Goal: Information Seeking & Learning: Check status

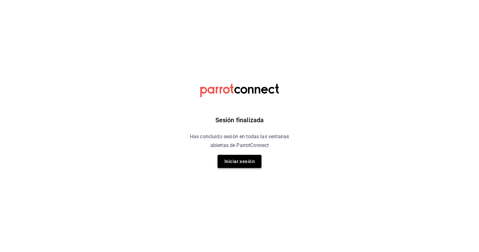
click at [243, 159] on button "Iniciar sesión" at bounding box center [239, 161] width 44 height 13
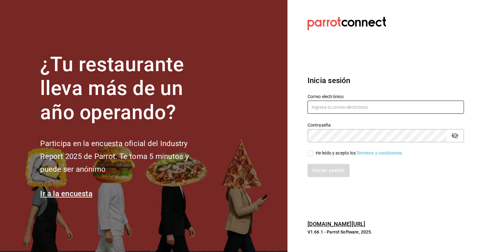
type input "[PERSON_NAME][EMAIL_ADDRESS][PERSON_NAME][DOMAIN_NAME]"
click at [309, 153] on input "He leído y acepto los Términos y condiciones." at bounding box center [310, 153] width 6 height 6
checkbox input "true"
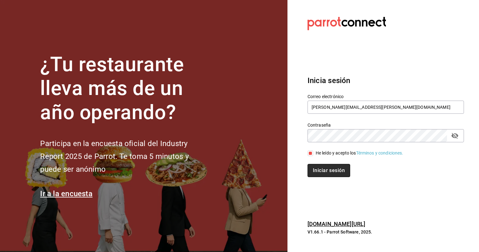
click at [321, 167] on button "Iniciar sesión" at bounding box center [328, 170] width 43 height 13
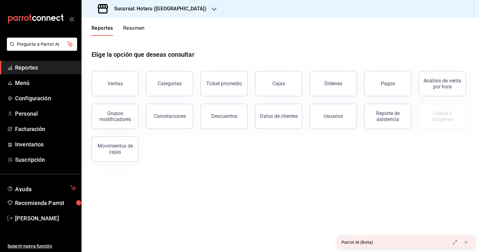
click at [211, 8] on icon "button" at bounding box center [213, 9] width 5 height 5
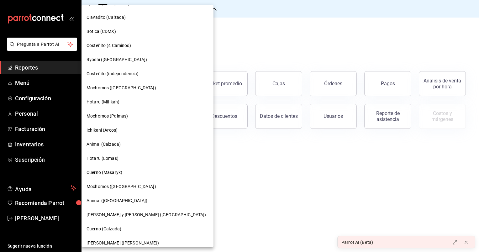
scroll to position [125, 0]
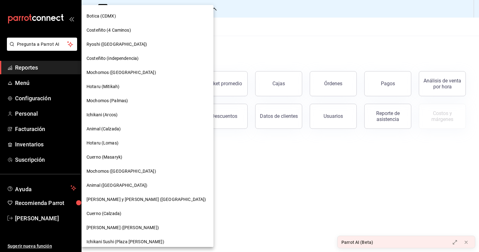
click at [126, 198] on span "[PERSON_NAME] y [PERSON_NAME] ([GEOGRAPHIC_DATA])" at bounding box center [145, 199] width 119 height 7
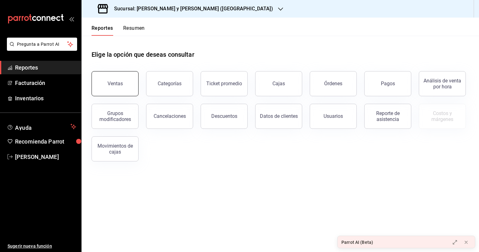
click at [133, 88] on button "Ventas" at bounding box center [114, 83] width 47 height 25
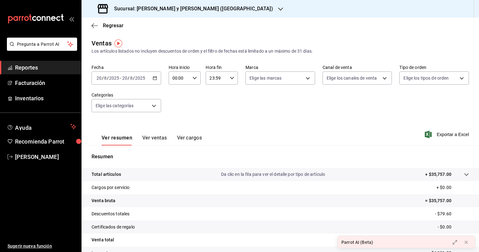
click at [154, 78] on icon "button" at bounding box center [155, 78] width 4 height 4
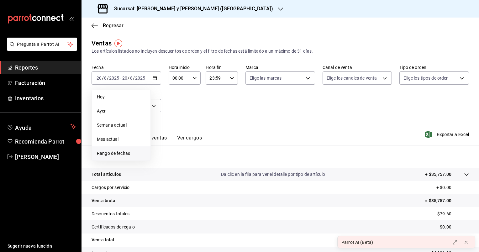
click at [120, 151] on span "Rango de fechas" at bounding box center [121, 153] width 49 height 7
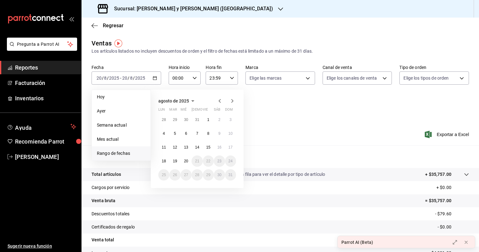
click at [220, 98] on icon "button" at bounding box center [220, 101] width 8 height 8
click at [215, 97] on div "agosto de 2025" at bounding box center [197, 101] width 78 height 8
click at [219, 99] on icon "button" at bounding box center [220, 101] width 8 height 8
click at [205, 148] on button "18" at bounding box center [208, 149] width 11 height 11
click at [198, 158] on button "24" at bounding box center [196, 163] width 11 height 11
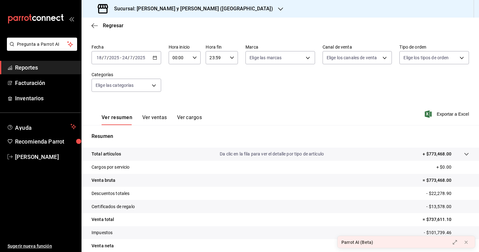
scroll to position [48, 0]
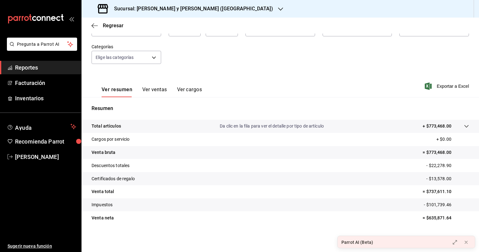
click at [158, 93] on button "Ver ventas" at bounding box center [154, 91] width 25 height 11
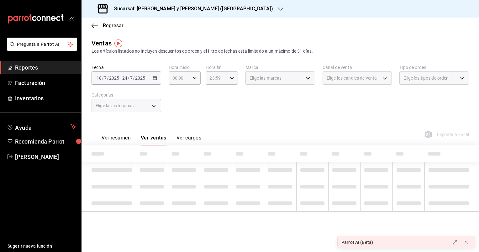
click at [98, 22] on div "Regresar" at bounding box center [279, 26] width 397 height 16
click at [101, 28] on span "Regresar" at bounding box center [107, 26] width 32 height 6
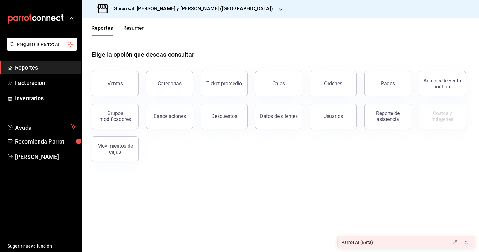
click at [385, 83] on div "Pagos" at bounding box center [388, 84] width 14 height 6
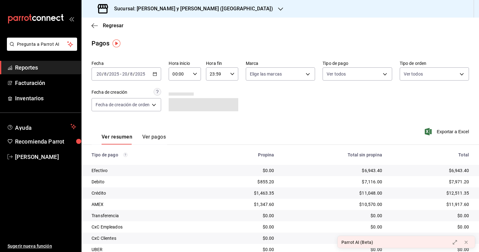
click at [154, 74] on \(Stroke\) "button" at bounding box center [154, 73] width 3 height 0
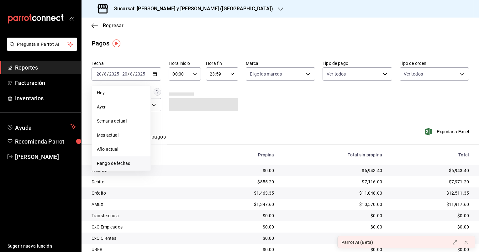
click at [114, 163] on span "Rango de fechas" at bounding box center [121, 163] width 49 height 7
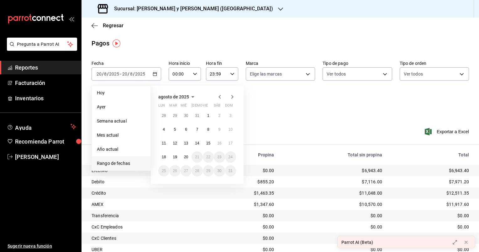
click at [221, 97] on icon "button" at bounding box center [220, 97] width 8 height 8
click at [206, 144] on button "18" at bounding box center [208, 145] width 11 height 11
click at [197, 157] on abbr "24" at bounding box center [197, 159] width 4 height 4
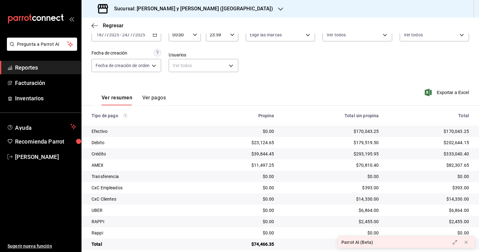
scroll to position [47, 0]
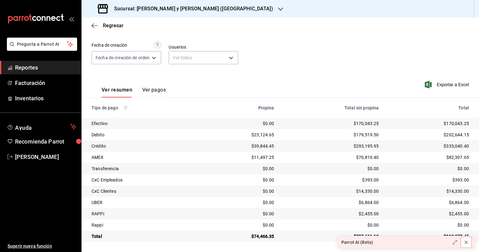
click at [464, 240] on icon at bounding box center [465, 242] width 5 height 5
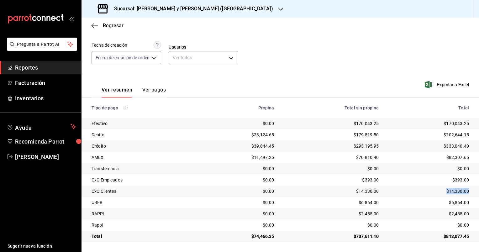
drag, startPoint x: 464, startPoint y: 192, endPoint x: 439, endPoint y: 192, distance: 24.7
click at [439, 192] on div "$14,330.00" at bounding box center [428, 191] width 80 height 6
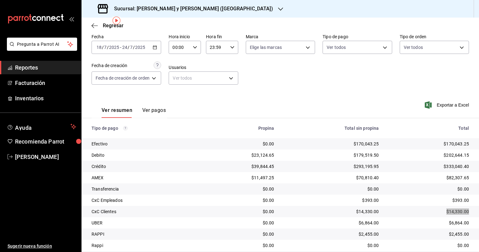
scroll to position [16, 0]
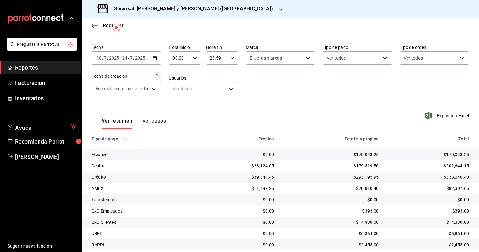
click at [171, 61] on input "00:00" at bounding box center [180, 58] width 22 height 13
click at [176, 88] on span "05" at bounding box center [177, 86] width 6 height 5
type input "05:00"
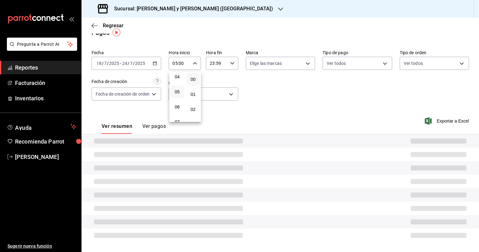
scroll to position [11, 0]
click at [214, 64] on div at bounding box center [239, 126] width 479 height 252
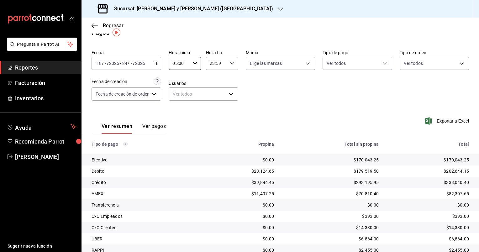
click at [214, 65] on input "23:59" at bounding box center [217, 63] width 22 height 13
click at [212, 76] on span "04" at bounding box center [214, 73] width 6 height 5
type input "04:59"
click at [399, 176] on div at bounding box center [239, 126] width 479 height 252
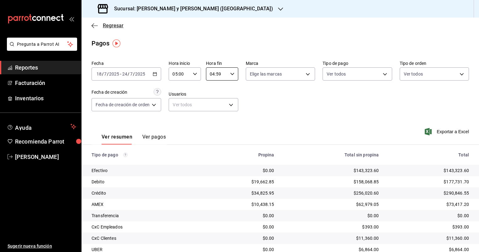
click at [109, 23] on span "Regresar" at bounding box center [113, 26] width 21 height 6
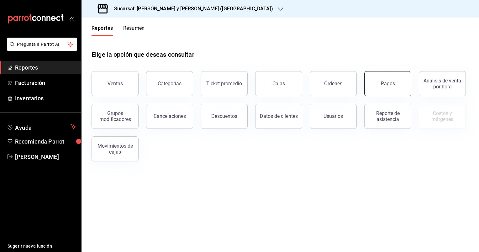
click at [385, 87] on button "Pagos" at bounding box center [387, 83] width 47 height 25
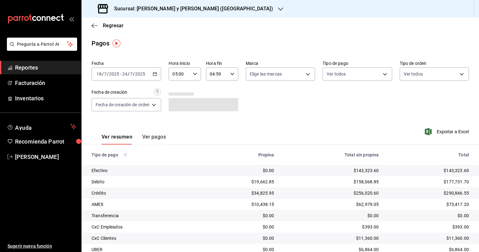
click at [202, 5] on h3 "Sucursal: [PERSON_NAME] y [PERSON_NAME] ([GEOGRAPHIC_DATA])" at bounding box center [191, 9] width 164 height 8
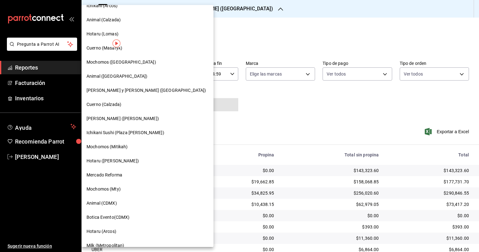
scroll to position [242, 0]
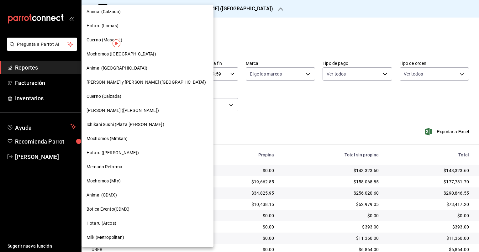
click at [137, 239] on div "Milk (Metropolitan)" at bounding box center [147, 237] width 122 height 7
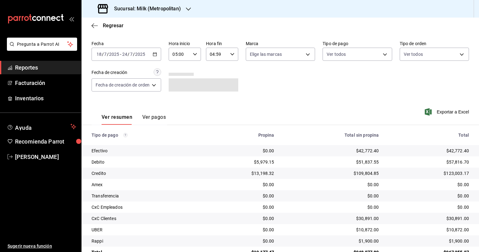
scroll to position [36, 0]
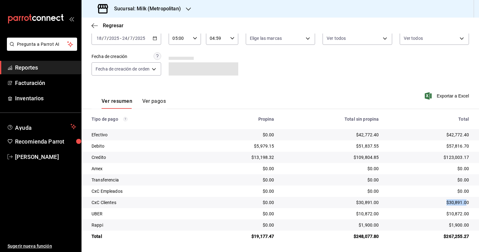
drag, startPoint x: 443, startPoint y: 203, endPoint x: 462, endPoint y: 203, distance: 19.1
click at [462, 203] on div "$30,891.00" at bounding box center [428, 202] width 80 height 6
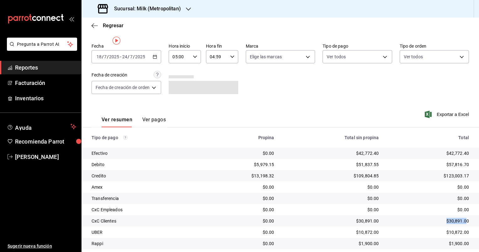
scroll to position [0, 0]
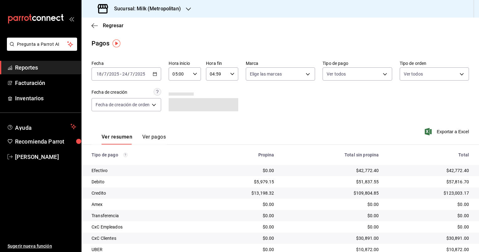
click at [175, 76] on input "05:00" at bounding box center [180, 74] width 22 height 13
click at [173, 90] on button "00" at bounding box center [176, 90] width 13 height 13
type input "00:00"
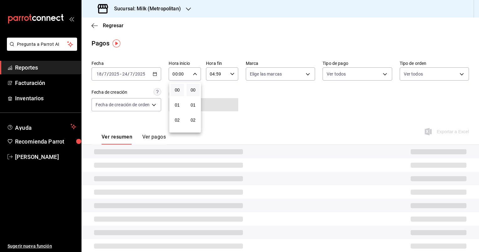
click at [214, 75] on div at bounding box center [239, 126] width 479 height 252
click at [214, 75] on input "04:59" at bounding box center [217, 74] width 22 height 13
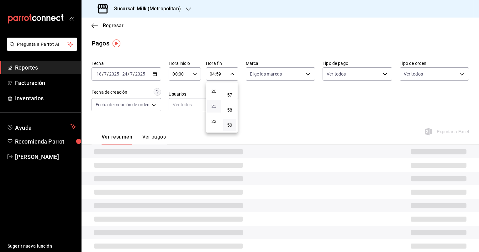
scroll to position [317, 0]
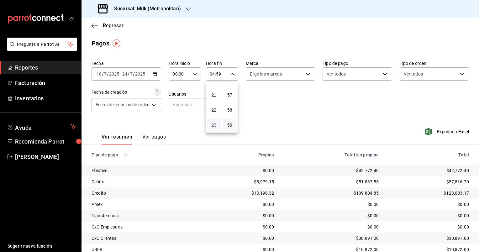
click at [213, 126] on span "23" at bounding box center [214, 124] width 6 height 5
type input "23:59"
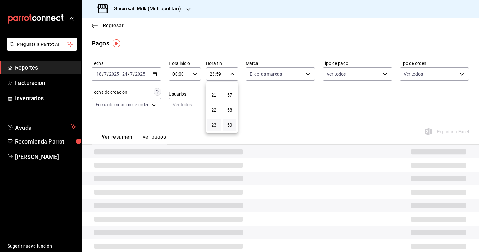
click at [315, 102] on div at bounding box center [239, 126] width 479 height 252
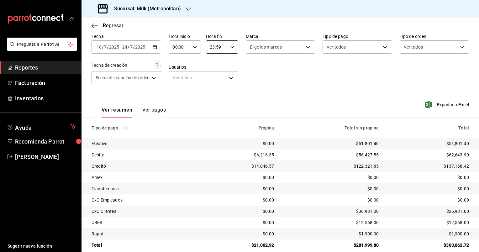
scroll to position [36, 0]
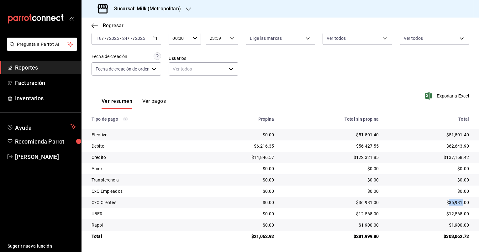
drag, startPoint x: 457, startPoint y: 204, endPoint x: 445, endPoint y: 199, distance: 13.0
click at [445, 199] on td "$36,981.00" at bounding box center [430, 202] width 95 height 11
copy div "36,981"
click at [296, 55] on div "Fecha 2025-07-18 18 / 7 / 2025 - 2025-07-24 24 / 7 / 2025 Hora inicio 00:00 Hor…" at bounding box center [279, 52] width 377 height 61
click at [159, 37] on div "2025-07-18 18 / 7 / 2025 - 2025-07-24 24 / 7 / 2025" at bounding box center [126, 38] width 70 height 13
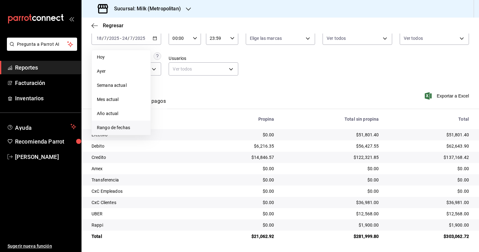
click at [117, 128] on span "Rango de fechas" at bounding box center [121, 127] width 49 height 7
click at [221, 59] on icon "button" at bounding box center [220, 61] width 8 height 8
click at [206, 120] on button "25" at bounding box center [208, 123] width 11 height 11
click at [200, 137] on button "31" at bounding box center [196, 137] width 11 height 11
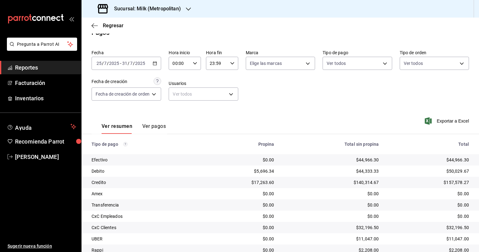
scroll to position [36, 0]
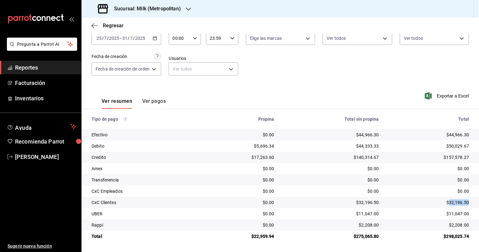
drag, startPoint x: 463, startPoint y: 202, endPoint x: 445, endPoint y: 206, distance: 19.2
click at [445, 206] on td "$32,196.50" at bounding box center [430, 202] width 95 height 11
copy div "32,196.50"
click at [154, 39] on \(Stroke\) "button" at bounding box center [155, 38] width 4 height 3
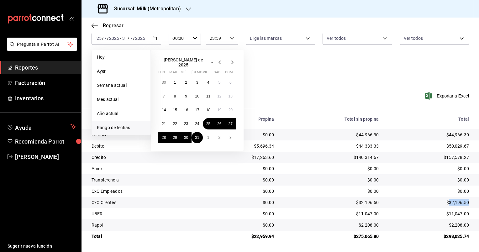
click at [233, 61] on icon "button" at bounding box center [232, 63] width 8 height 8
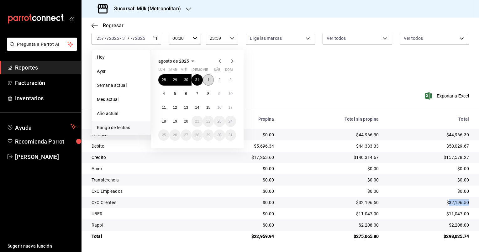
click at [209, 77] on button "1" at bounding box center [208, 79] width 11 height 11
click at [197, 91] on abbr "7" at bounding box center [197, 93] width 2 height 4
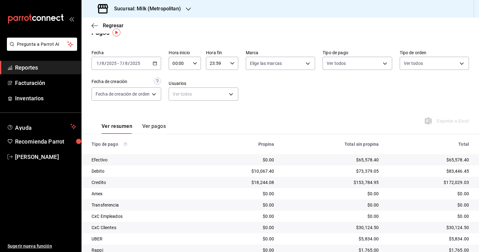
scroll to position [36, 0]
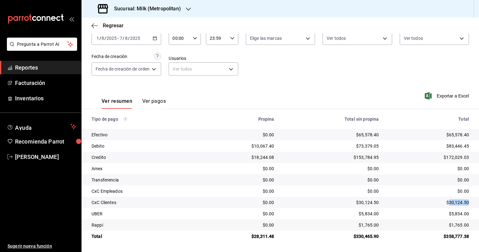
drag, startPoint x: 465, startPoint y: 203, endPoint x: 443, endPoint y: 203, distance: 21.3
click at [443, 203] on td "$30,124.50" at bounding box center [430, 202] width 95 height 11
copy div "30,124.50"
click at [152, 36] on div "2025-08-01 1 / 8 / 2025 - 2025-08-07 7 / 8 / 2025" at bounding box center [126, 38] width 70 height 13
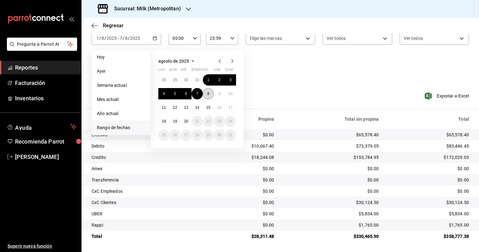
click at [206, 92] on button "8" at bounding box center [208, 93] width 11 height 11
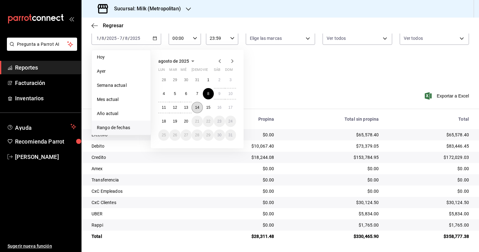
click at [196, 106] on abbr "14" at bounding box center [197, 107] width 4 height 4
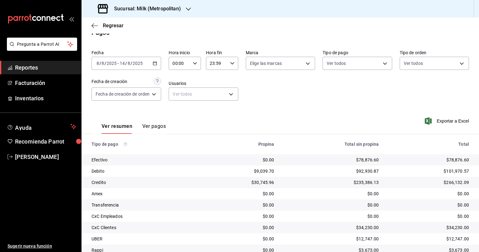
scroll to position [36, 0]
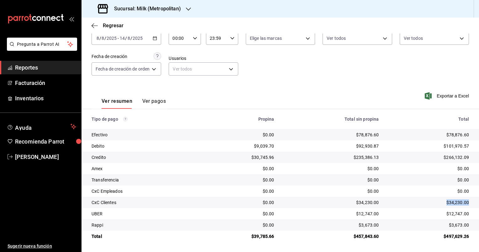
drag, startPoint x: 451, startPoint y: 202, endPoint x: 442, endPoint y: 202, distance: 9.1
click at [442, 202] on td "$34,230.00" at bounding box center [430, 202] width 95 height 11
copy div "$34,230.00"
click at [157, 36] on icon "button" at bounding box center [155, 38] width 4 height 4
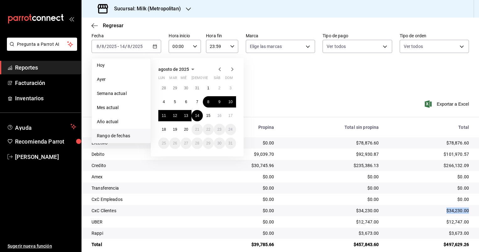
scroll to position [5, 0]
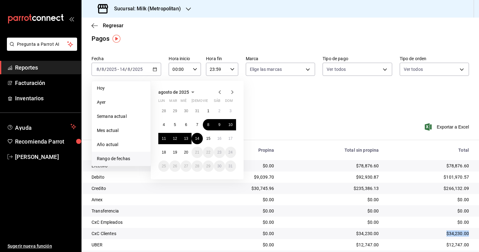
click at [220, 92] on icon "button" at bounding box center [220, 92] width 8 height 8
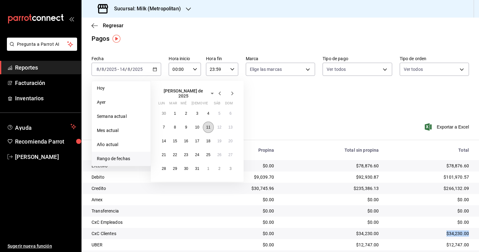
click at [209, 125] on abbr "11" at bounding box center [208, 127] width 4 height 4
click at [195, 139] on abbr "17" at bounding box center [197, 141] width 4 height 4
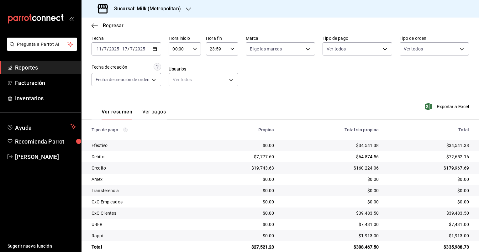
scroll to position [36, 0]
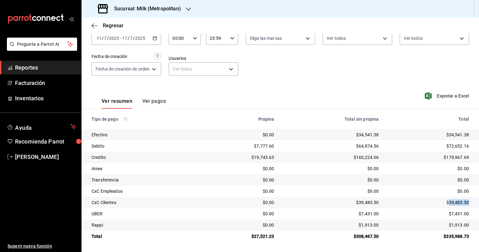
drag, startPoint x: 464, startPoint y: 203, endPoint x: 444, endPoint y: 201, distance: 19.5
click at [444, 201] on div "$39,483.50" at bounding box center [428, 202] width 80 height 6
copy div "39,483.50"
click at [155, 42] on div "2025-07-11 11 / 7 / 2025 - 2025-07-17 17 / 7 / 2025" at bounding box center [126, 38] width 70 height 13
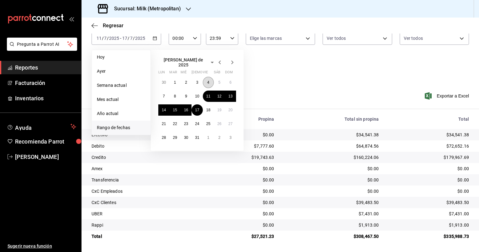
click at [205, 80] on button "4" at bounding box center [208, 82] width 11 height 11
click at [199, 91] on button "10" at bounding box center [196, 96] width 11 height 11
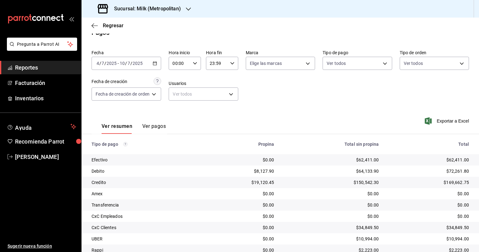
scroll to position [36, 0]
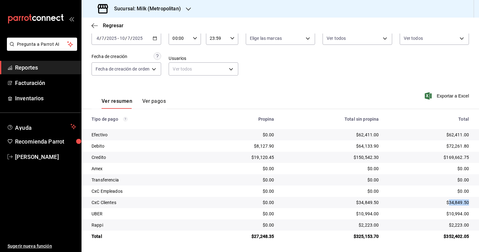
drag, startPoint x: 464, startPoint y: 203, endPoint x: 444, endPoint y: 202, distance: 19.4
click at [444, 202] on div "$34,849.50" at bounding box center [428, 202] width 80 height 6
copy div "34,849.50"
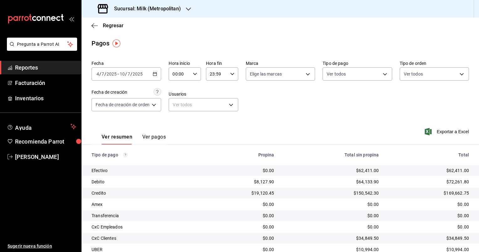
click at [158, 74] on div "2025-07-04 4 / 7 / 2025 - 2025-07-10 10 / 7 / 2025" at bounding box center [126, 73] width 70 height 13
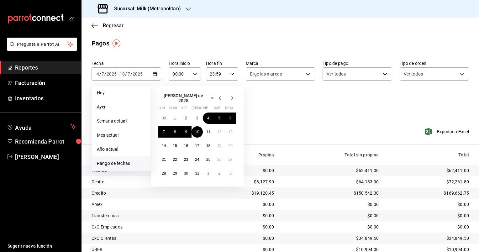
click at [219, 96] on icon "button" at bounding box center [220, 98] width 8 height 8
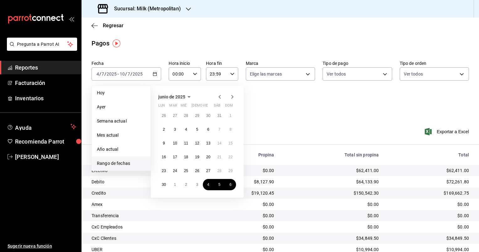
click at [206, 176] on div "26 27 28 29 30 31 1 2 3 4 5 6 7 8 9 10 11 12 13 14 15 16 17 18 19 20 21 22 23 2…" at bounding box center [197, 150] width 78 height 80
click at [206, 171] on abbr "27" at bounding box center [208, 171] width 4 height 4
click at [199, 183] on button "3" at bounding box center [196, 184] width 11 height 11
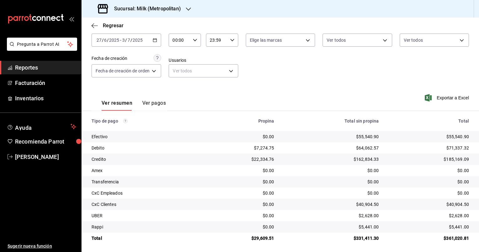
scroll to position [36, 0]
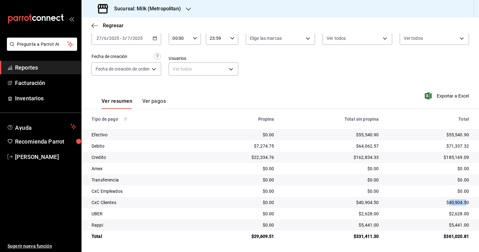
drag, startPoint x: 462, startPoint y: 203, endPoint x: 445, endPoint y: 201, distance: 17.4
click at [445, 201] on div "$40,904.50" at bounding box center [428, 202] width 80 height 6
copy div "40,904.5"
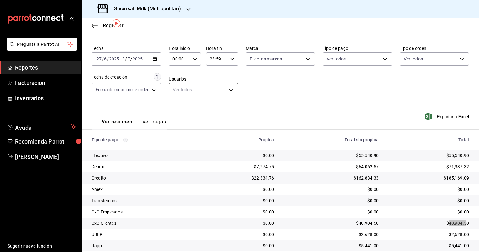
scroll to position [0, 0]
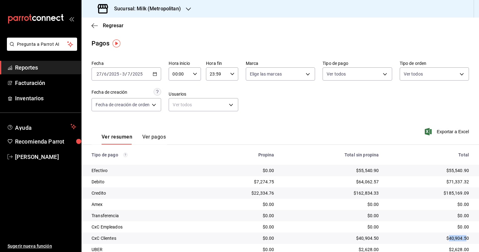
click at [155, 73] on \(Stroke\) "button" at bounding box center [155, 73] width 4 height 3
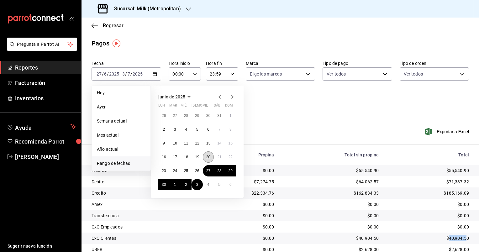
click at [209, 158] on abbr "20" at bounding box center [208, 157] width 4 height 4
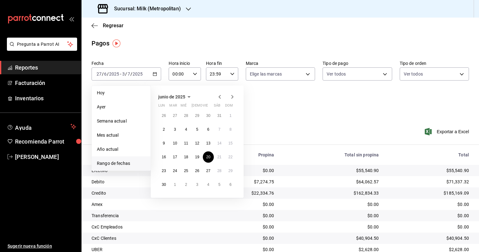
click at [202, 166] on div "26 27 28 29 30 31 1 2 3 4 5 6 7 8 9 10 11 12 13 14 15 16 17 18 19 20 21 22 23 2…" at bounding box center [197, 150] width 78 height 80
click at [197, 169] on abbr "26" at bounding box center [197, 171] width 4 height 4
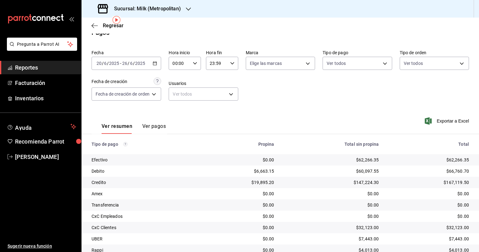
scroll to position [36, 0]
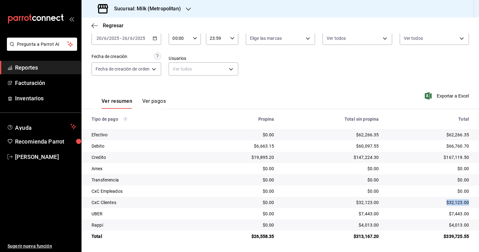
drag, startPoint x: 465, startPoint y: 201, endPoint x: 443, endPoint y: 200, distance: 22.3
click at [443, 200] on td "$32,123.00" at bounding box center [430, 202] width 95 height 11
copy div "$32,123.00"
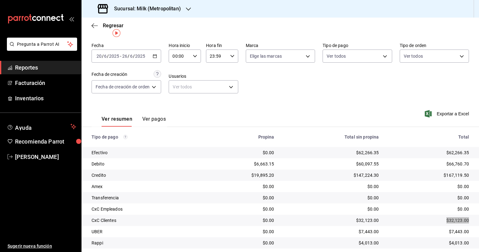
scroll to position [0, 0]
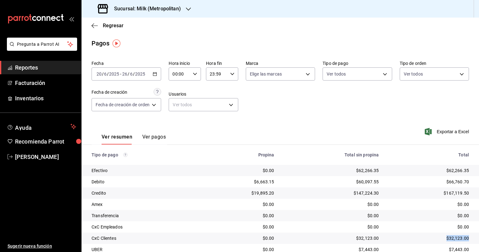
click at [153, 73] on icon "button" at bounding box center [155, 74] width 4 height 4
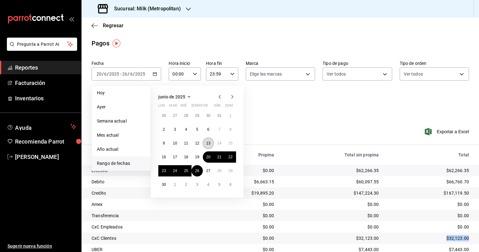
click at [209, 143] on abbr "13" at bounding box center [208, 143] width 4 height 4
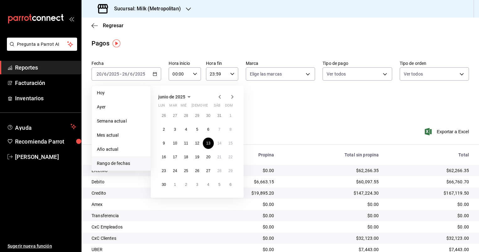
click at [200, 152] on div "26 27 28 29 30 31 1 2 3 4 5 6 7 8 9 10 11 12 13 14 15 16 17 18 19 20 21 22 23 2…" at bounding box center [197, 150] width 78 height 80
click at [199, 160] on button "19" at bounding box center [196, 156] width 11 height 11
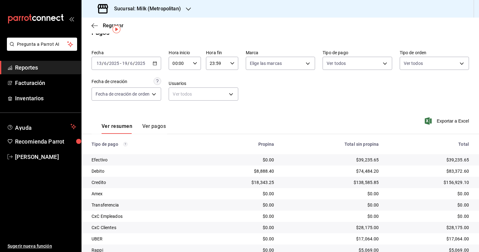
scroll to position [36, 0]
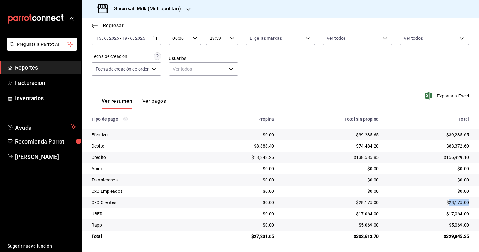
drag, startPoint x: 462, startPoint y: 203, endPoint x: 444, endPoint y: 202, distance: 18.5
click at [444, 202] on div "$28,175.00" at bounding box center [428, 202] width 80 height 6
copy div "28,175.00"
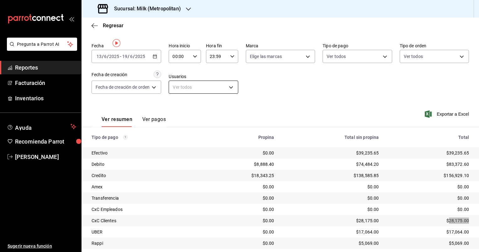
scroll to position [0, 0]
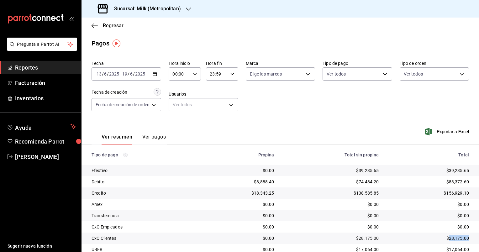
click at [155, 72] on icon "button" at bounding box center [155, 74] width 4 height 4
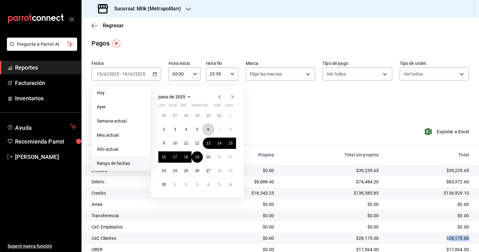
click at [208, 127] on abbr "6" at bounding box center [208, 129] width 2 height 4
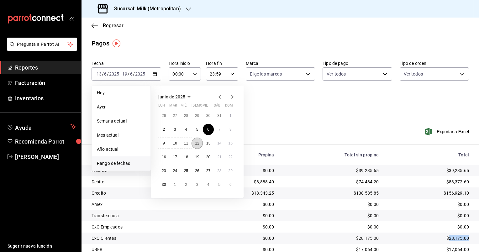
click at [198, 141] on abbr "12" at bounding box center [197, 143] width 4 height 4
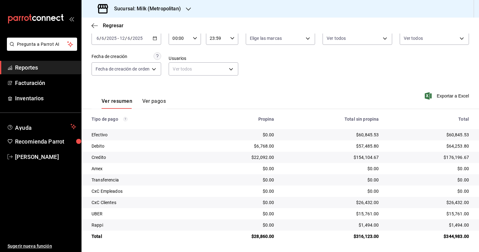
scroll to position [36, 0]
drag, startPoint x: 458, startPoint y: 201, endPoint x: 445, endPoint y: 197, distance: 13.9
click at [445, 197] on td "$26,432.00" at bounding box center [430, 202] width 95 height 11
copy div "26,432"
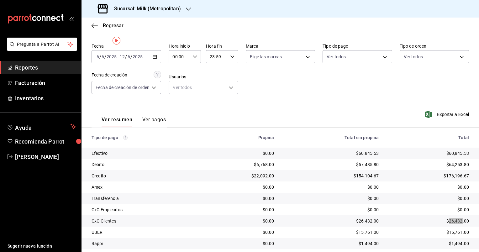
scroll to position [0, 0]
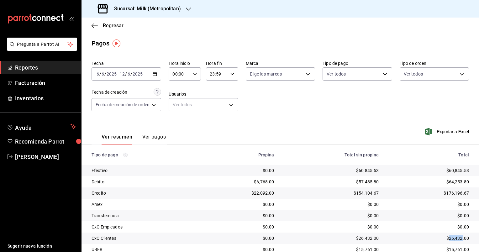
click at [157, 70] on div "2025-06-06 6 / 6 / 2025 - 2025-06-12 12 / 6 / 2025" at bounding box center [126, 73] width 70 height 13
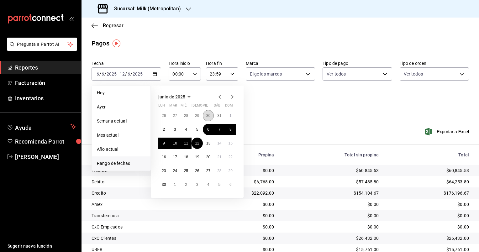
click at [205, 115] on button "30" at bounding box center [208, 115] width 11 height 11
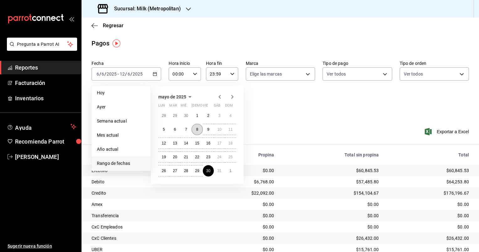
click at [195, 128] on button "8" at bounding box center [196, 129] width 11 height 11
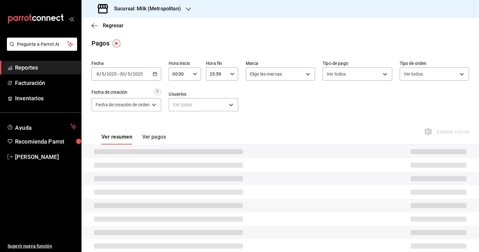
click at [155, 75] on icon "button" at bounding box center [155, 74] width 4 height 4
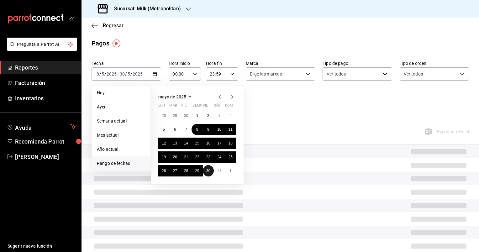
click at [209, 174] on button "30" at bounding box center [208, 170] width 11 height 11
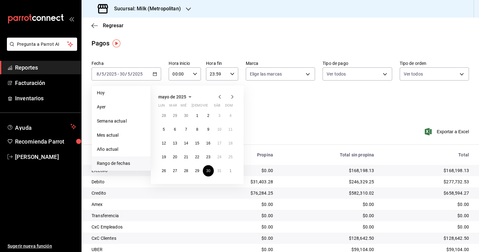
click at [236, 96] on div "mayo de 2025 lun mar mié jue vie sáb dom 28 29 30 1 2 3 4 5 6 7 8 9 10 11 12 13…" at bounding box center [197, 135] width 93 height 98
click at [233, 95] on icon "button" at bounding box center [232, 97] width 8 height 8
click at [196, 127] on abbr "5" at bounding box center [197, 129] width 2 height 4
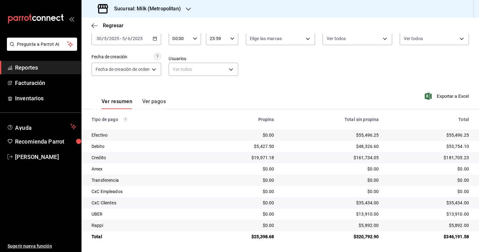
scroll to position [36, 0]
drag, startPoint x: 458, startPoint y: 202, endPoint x: 445, endPoint y: 202, distance: 13.5
click at [445, 202] on div "$35,434.00" at bounding box center [428, 202] width 80 height 6
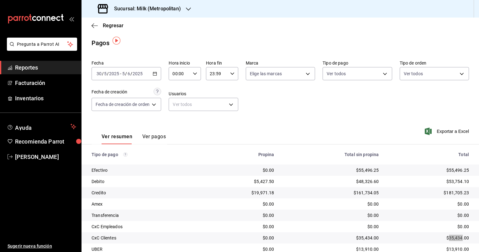
scroll to position [0, 0]
click at [156, 73] on \(Stroke\) "button" at bounding box center [154, 73] width 3 height 0
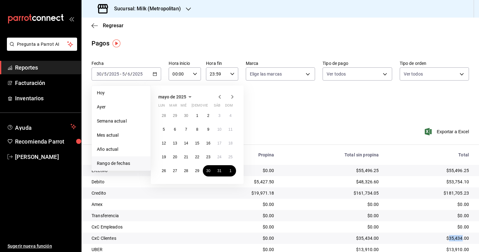
click at [231, 96] on icon "button" at bounding box center [232, 97] width 8 height 8
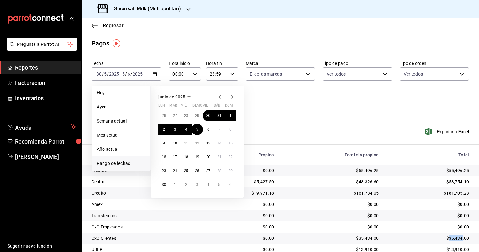
click at [222, 96] on icon "button" at bounding box center [220, 97] width 8 height 8
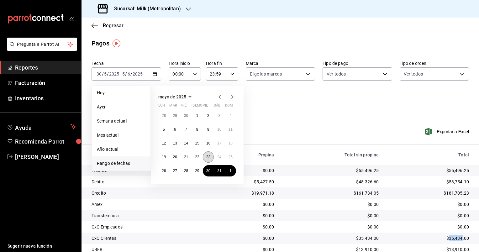
click at [208, 153] on button "23" at bounding box center [208, 156] width 11 height 11
click at [195, 169] on abbr "29" at bounding box center [197, 171] width 4 height 4
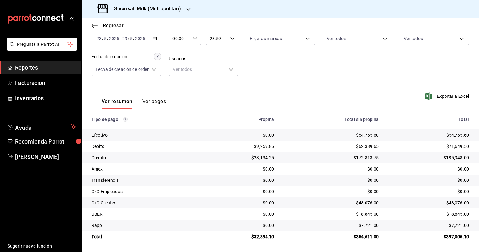
scroll to position [36, 0]
drag, startPoint x: 457, startPoint y: 202, endPoint x: 444, endPoint y: 199, distance: 13.8
click at [444, 199] on div "$48,076.00" at bounding box center [428, 202] width 80 height 6
click at [367, 85] on div "Ver resumen Ver pagos Exportar a Excel" at bounding box center [279, 99] width 397 height 33
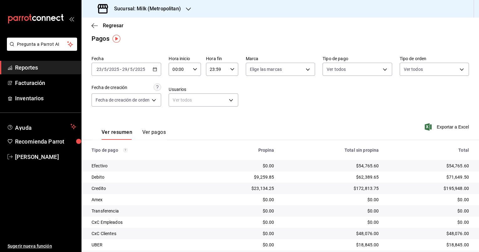
click at [191, 9] on div "Sucursal: Milk (Metropolitan)" at bounding box center [139, 9] width 107 height 18
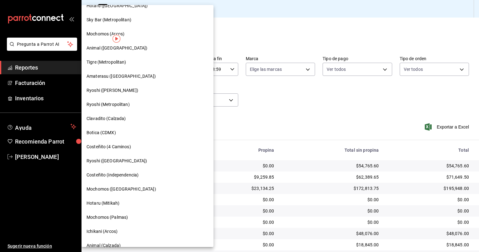
scroll to position [0, 0]
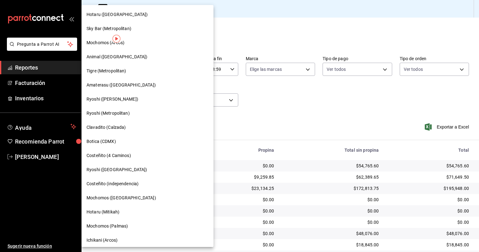
click at [126, 75] on div "Tigre (Metropolitan)" at bounding box center [147, 71] width 132 height 14
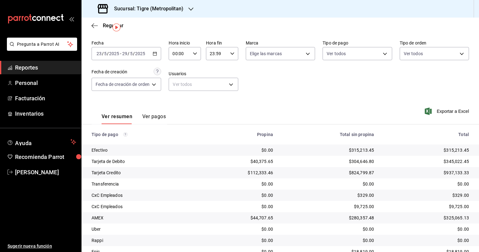
scroll to position [31, 0]
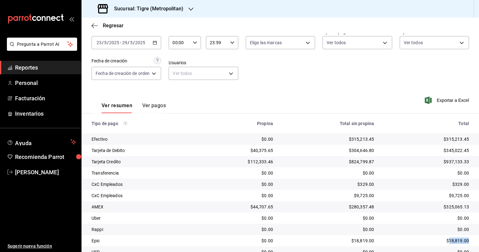
drag, startPoint x: 462, startPoint y: 242, endPoint x: 444, endPoint y: 237, distance: 19.1
click at [444, 237] on div "$18,819.00" at bounding box center [426, 240] width 85 height 6
drag, startPoint x: 49, startPoint y: 64, endPoint x: 221, endPoint y: 100, distance: 175.4
click at [221, 100] on div "Ver resumen Ver pagos Exportar a Excel" at bounding box center [279, 103] width 397 height 33
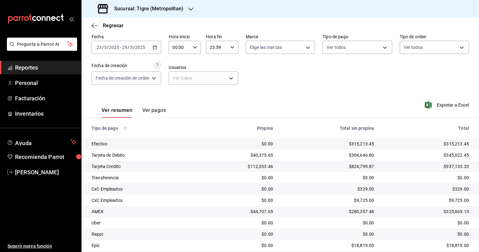
scroll to position [0, 0]
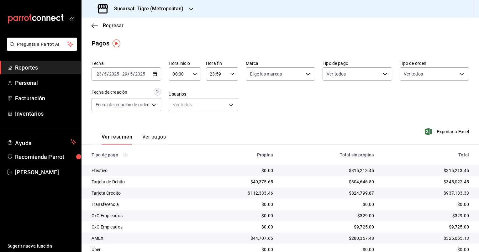
click at [154, 73] on \(Stroke\) "button" at bounding box center [155, 73] width 4 height 3
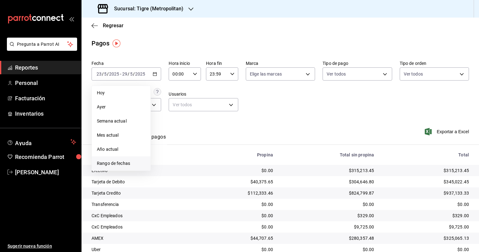
click at [129, 163] on span "Rango de fechas" at bounding box center [121, 163] width 49 height 7
click at [222, 96] on icon "button" at bounding box center [220, 97] width 8 height 8
click at [220, 96] on icon "button" at bounding box center [220, 98] width 8 height 8
click at [220, 96] on icon "button" at bounding box center [220, 97] width 8 height 8
click at [221, 97] on icon "button" at bounding box center [220, 97] width 8 height 8
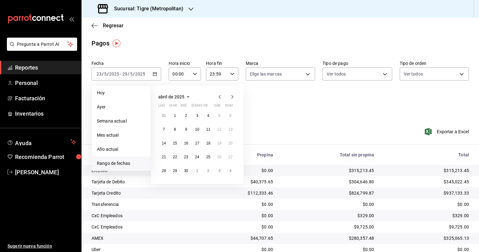
click at [232, 98] on icon "button" at bounding box center [232, 97] width 8 height 8
click at [208, 169] on abbr "30" at bounding box center [208, 171] width 4 height 4
click at [232, 96] on icon "button" at bounding box center [232, 97] width 8 height 8
click at [193, 129] on button "5" at bounding box center [196, 129] width 11 height 11
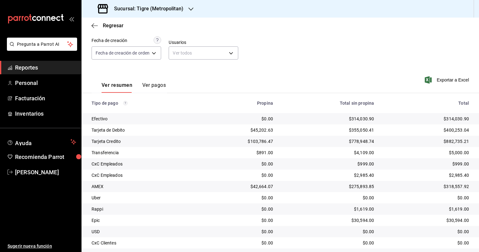
scroll to position [63, 0]
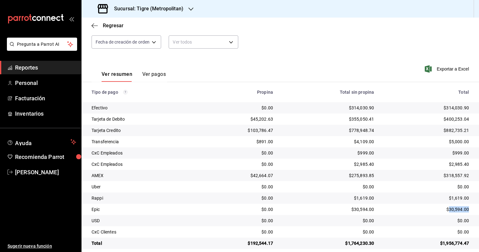
drag, startPoint x: 466, startPoint y: 211, endPoint x: 444, endPoint y: 208, distance: 22.7
click at [444, 208] on td "$30,594.00" at bounding box center [429, 209] width 100 height 11
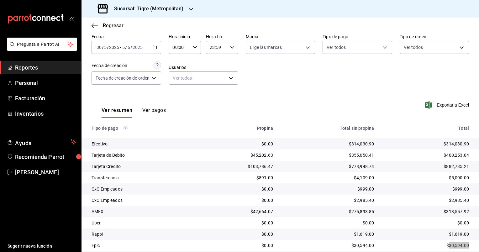
scroll to position [0, 0]
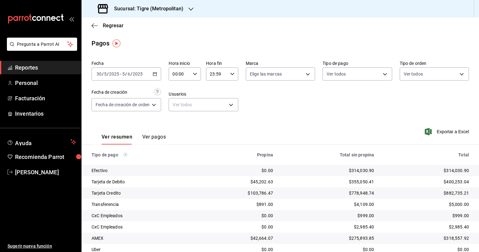
click at [156, 74] on icon "button" at bounding box center [155, 74] width 4 height 4
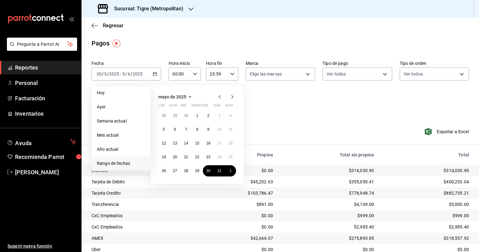
click at [232, 95] on icon "button" at bounding box center [232, 97] width 8 height 8
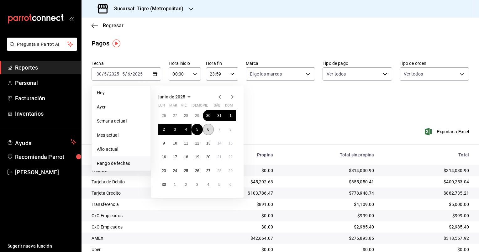
click at [208, 130] on abbr "6" at bounding box center [208, 129] width 2 height 4
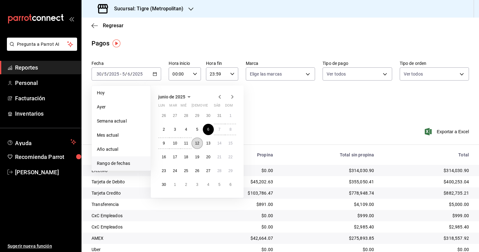
click at [195, 140] on button "12" at bounding box center [196, 143] width 11 height 11
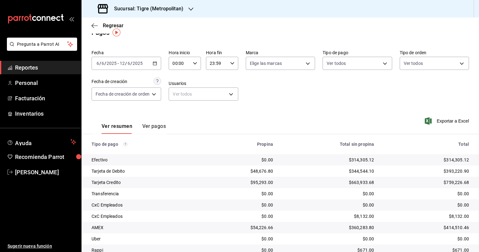
scroll to position [70, 0]
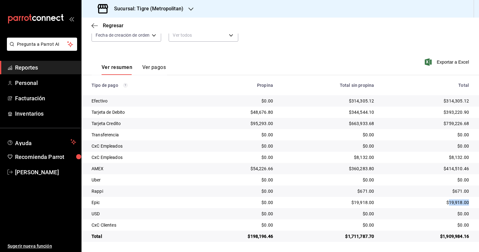
drag, startPoint x: 465, startPoint y: 202, endPoint x: 445, endPoint y: 201, distance: 20.1
click at [445, 201] on td "$19,918.00" at bounding box center [429, 202] width 100 height 11
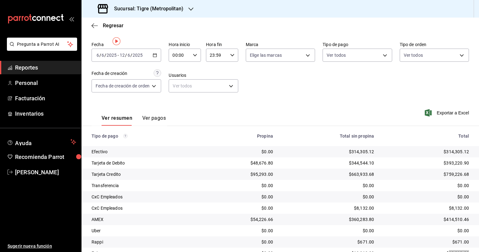
scroll to position [0, 0]
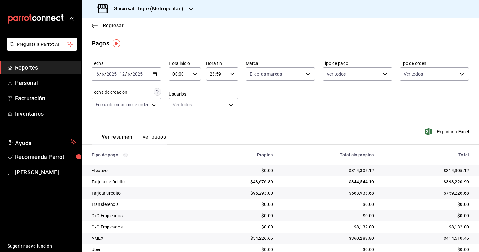
click at [156, 76] on div "2025-06-06 6 / 6 / 2025 - 2025-06-12 12 / 6 / 2025" at bounding box center [126, 73] width 70 height 13
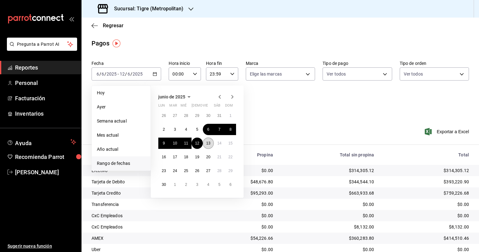
click at [209, 143] on abbr "13" at bounding box center [208, 143] width 4 height 4
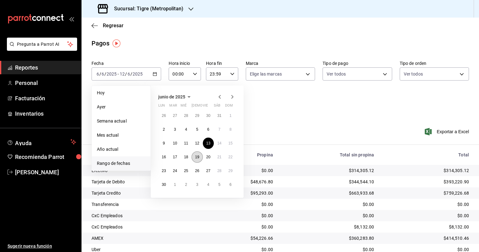
click at [196, 153] on button "19" at bounding box center [196, 156] width 11 height 11
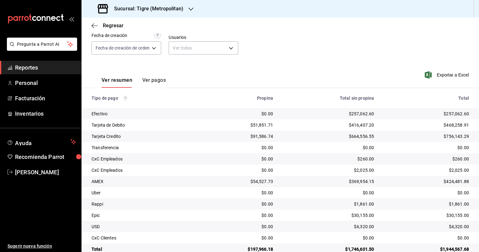
scroll to position [70, 0]
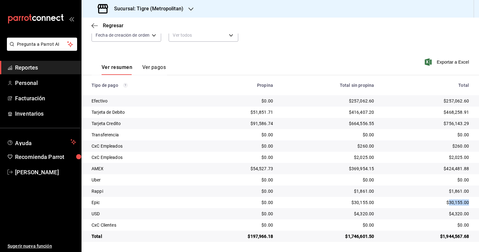
drag, startPoint x: 464, startPoint y: 204, endPoint x: 445, endPoint y: 205, distance: 19.2
click at [445, 205] on div "$30,155.00" at bounding box center [426, 202] width 85 height 6
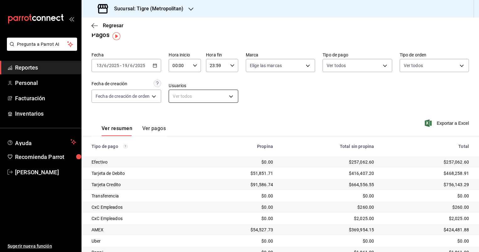
scroll to position [7, 0]
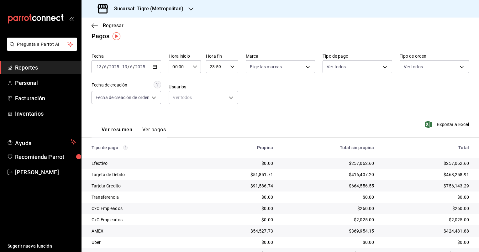
click at [154, 65] on \(Stroke\) "button" at bounding box center [154, 65] width 0 height 0
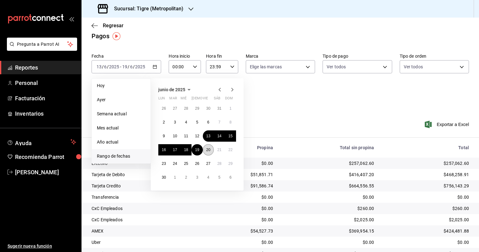
click at [207, 148] on abbr "20" at bounding box center [208, 150] width 4 height 4
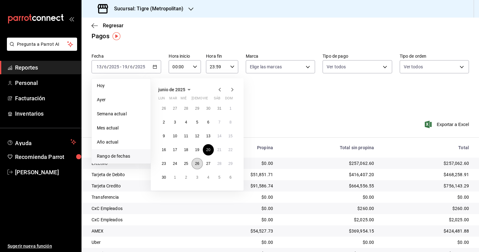
click at [197, 159] on button "26" at bounding box center [196, 163] width 11 height 11
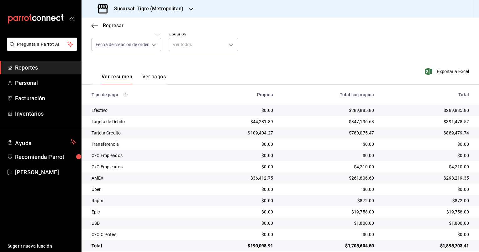
scroll to position [70, 0]
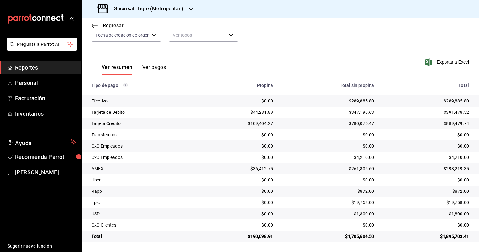
click at [454, 202] on div "$19,758.00" at bounding box center [426, 202] width 85 height 6
drag, startPoint x: 461, startPoint y: 203, endPoint x: 445, endPoint y: 202, distance: 16.3
click at [445, 202] on div "$19,758.00" at bounding box center [426, 202] width 85 height 6
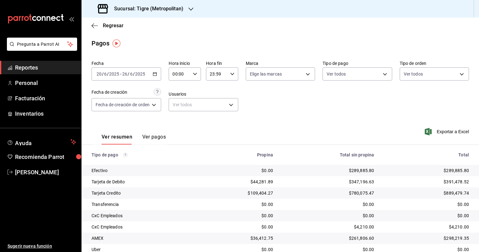
click at [154, 72] on icon "button" at bounding box center [155, 74] width 4 height 4
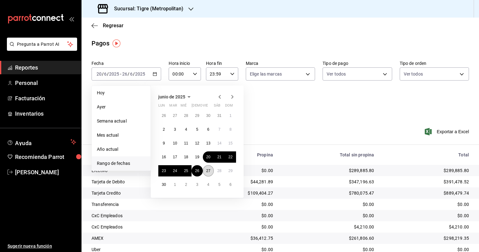
click at [208, 169] on abbr "27" at bounding box center [208, 171] width 4 height 4
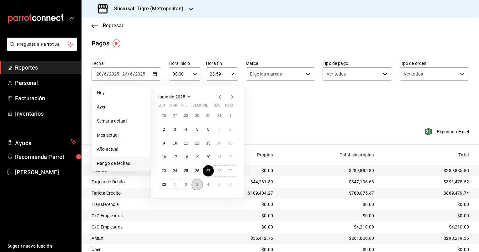
click at [194, 184] on button "3" at bounding box center [196, 184] width 11 height 11
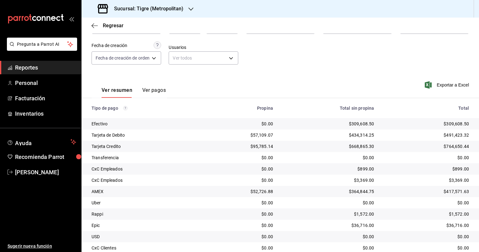
scroll to position [63, 0]
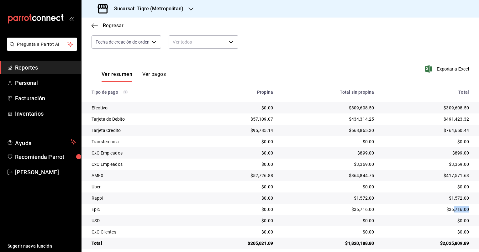
drag, startPoint x: 456, startPoint y: 211, endPoint x: 449, endPoint y: 211, distance: 6.9
click at [449, 211] on div "$36,716.00" at bounding box center [426, 209] width 85 height 6
drag, startPoint x: 449, startPoint y: 211, endPoint x: 466, endPoint y: 210, distance: 17.2
click at [466, 210] on td "$36,716.00" at bounding box center [429, 209] width 100 height 11
click at [459, 211] on div "$36,716.00" at bounding box center [426, 209] width 85 height 6
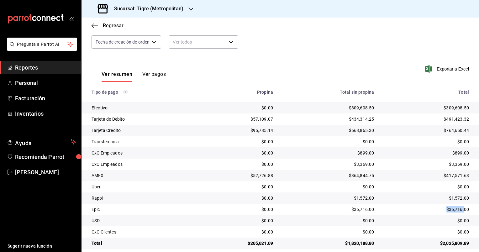
drag, startPoint x: 458, startPoint y: 209, endPoint x: 441, endPoint y: 211, distance: 17.0
click at [441, 211] on div "$36,716.00" at bounding box center [426, 209] width 85 height 6
click at [263, 99] on th "Propina" at bounding box center [238, 92] width 80 height 20
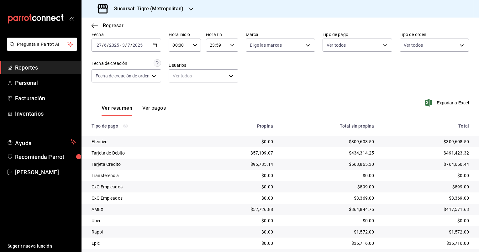
scroll to position [0, 0]
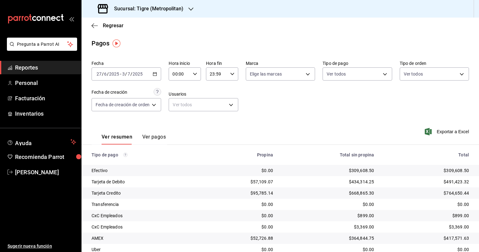
click at [154, 75] on \(Stroke\) "button" at bounding box center [155, 73] width 4 height 3
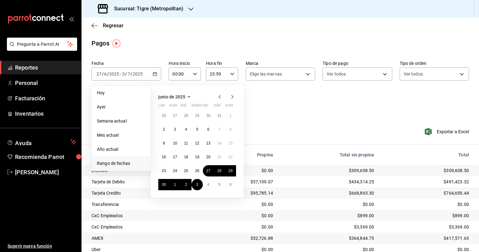
click at [229, 95] on icon "button" at bounding box center [232, 97] width 8 height 8
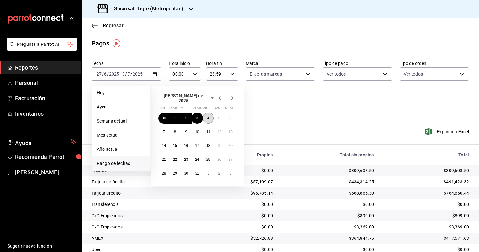
click at [210, 116] on button "4" at bounding box center [208, 117] width 11 height 11
click at [199, 126] on button "10" at bounding box center [196, 131] width 11 height 11
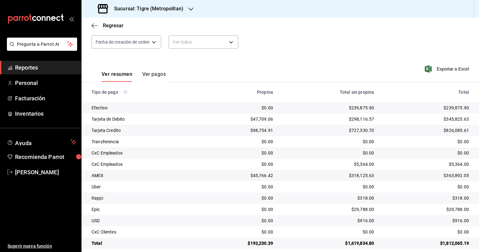
scroll to position [70, 0]
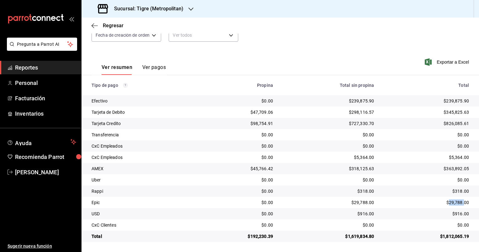
drag, startPoint x: 458, startPoint y: 202, endPoint x: 443, endPoint y: 200, distance: 14.5
click at [443, 200] on div "$29,788.00" at bounding box center [426, 202] width 85 height 6
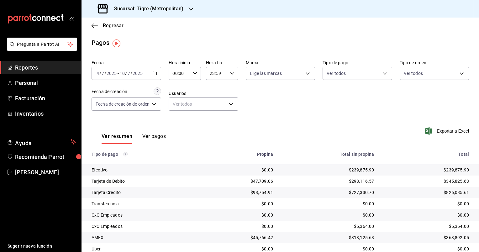
scroll to position [0, 0]
click at [155, 76] on div "2025-07-04 4 / 7 / 2025 - 2025-07-10 10 / 7 / 2025" at bounding box center [126, 73] width 70 height 13
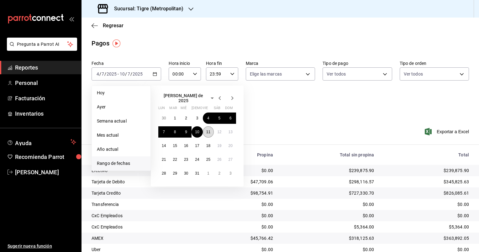
click at [209, 130] on abbr "11" at bounding box center [208, 132] width 4 height 4
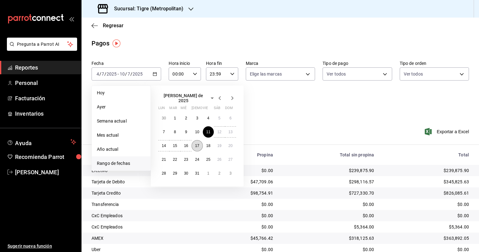
click at [199, 144] on abbr "17" at bounding box center [197, 145] width 4 height 4
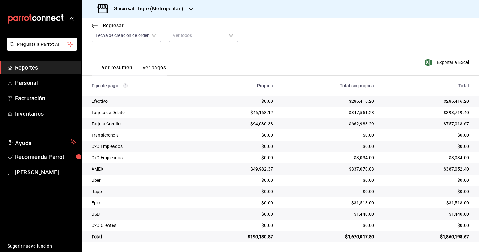
scroll to position [70, 0]
drag, startPoint x: 457, startPoint y: 203, endPoint x: 444, endPoint y: 203, distance: 12.5
click at [444, 203] on div "$31,518.00" at bounding box center [426, 202] width 85 height 6
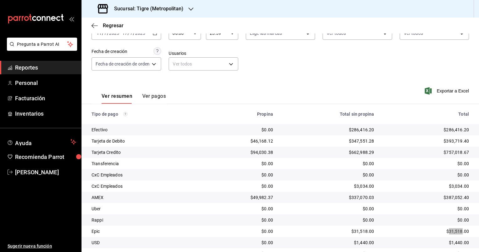
scroll to position [7, 0]
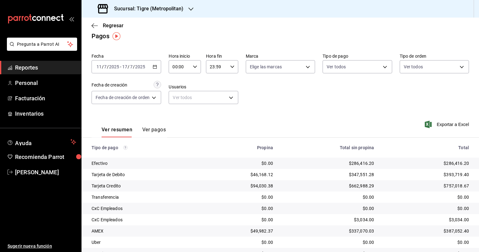
click at [155, 67] on icon "button" at bounding box center [155, 67] width 4 height 4
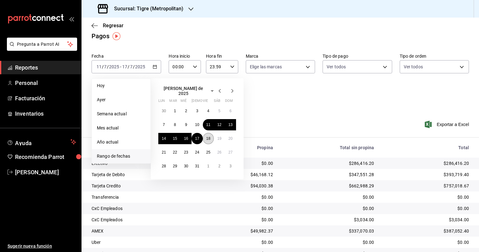
click at [210, 137] on abbr "18" at bounding box center [208, 138] width 4 height 4
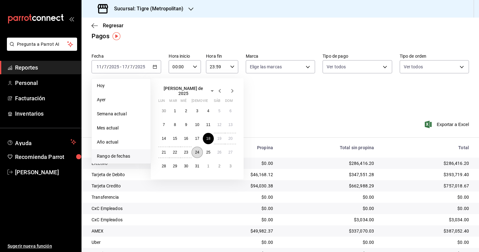
click at [198, 150] on abbr "24" at bounding box center [197, 152] width 4 height 4
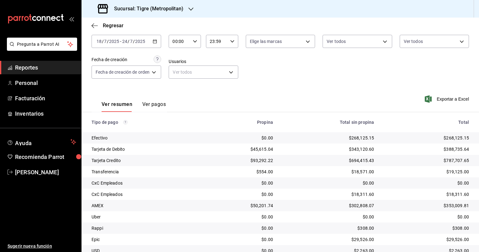
scroll to position [70, 0]
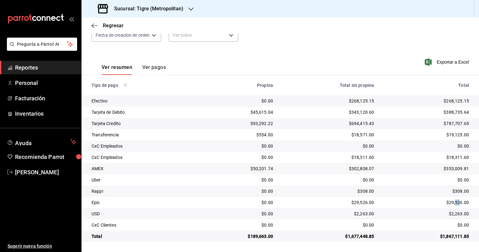
drag, startPoint x: 454, startPoint y: 202, endPoint x: 450, endPoint y: 203, distance: 4.1
click at [450, 203] on div "$29,526.00" at bounding box center [426, 202] width 85 height 6
drag, startPoint x: 457, startPoint y: 202, endPoint x: 445, endPoint y: 201, distance: 12.5
click at [445, 201] on div "$29,526.00" at bounding box center [426, 202] width 85 height 6
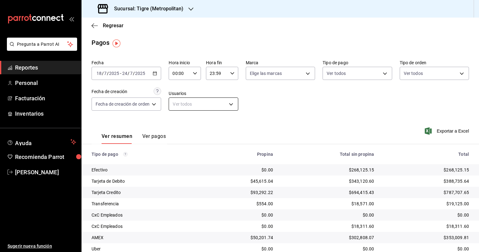
scroll to position [0, 0]
click at [153, 75] on icon "button" at bounding box center [155, 74] width 4 height 4
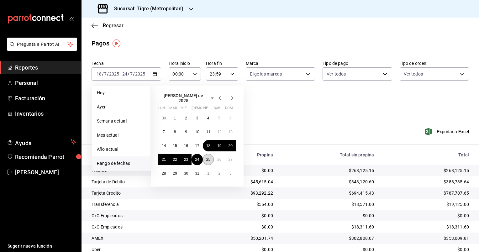
click at [210, 159] on button "25" at bounding box center [208, 159] width 11 height 11
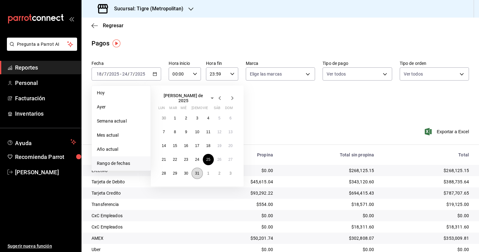
click at [199, 171] on abbr "31" at bounding box center [197, 173] width 4 height 4
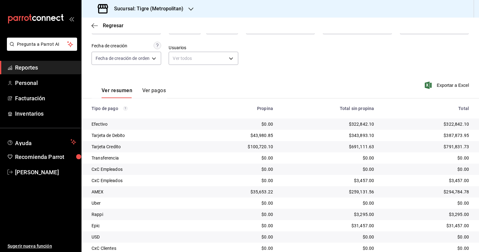
scroll to position [70, 0]
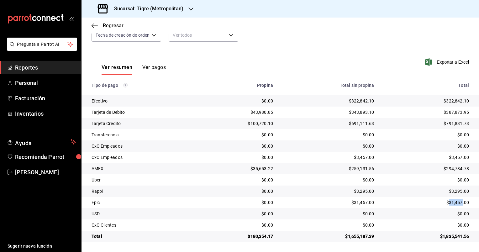
drag, startPoint x: 456, startPoint y: 202, endPoint x: 444, endPoint y: 203, distance: 12.9
click at [444, 203] on div "$31,457.00" at bounding box center [426, 202] width 85 height 6
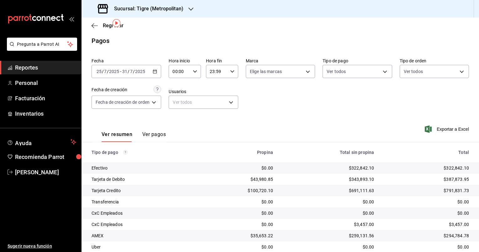
scroll to position [0, 0]
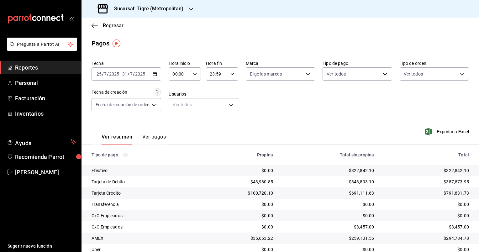
click at [159, 71] on div "2025-07-25 25 / 7 / 2025 - 2025-07-31 31 / 7 / 2025" at bounding box center [126, 73] width 70 height 13
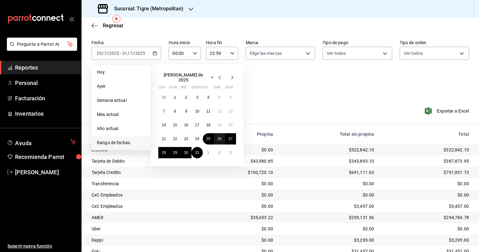
scroll to position [31, 0]
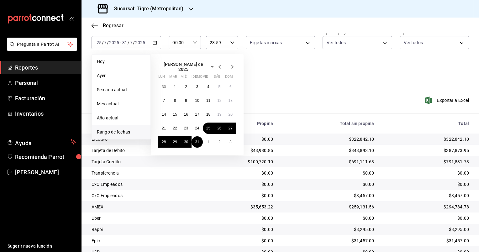
click at [229, 66] on icon "button" at bounding box center [232, 67] width 8 height 8
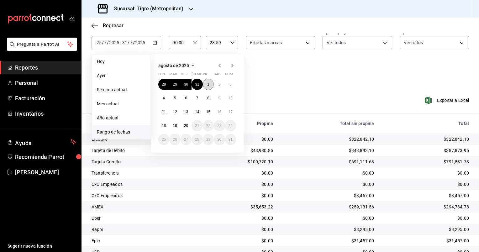
click at [208, 85] on abbr "1" at bounding box center [208, 84] width 2 height 4
click at [196, 98] on abbr "7" at bounding box center [197, 98] width 2 height 4
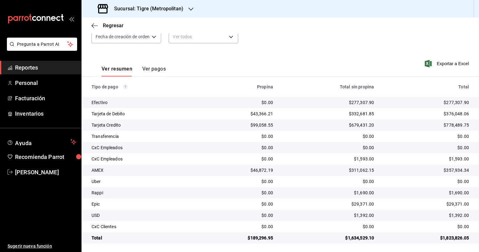
scroll to position [70, 0]
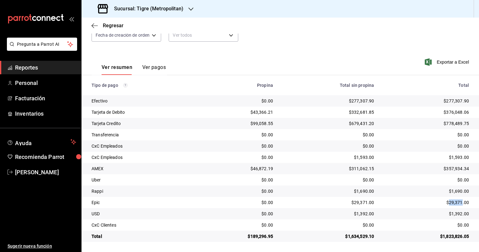
drag, startPoint x: 454, startPoint y: 202, endPoint x: 444, endPoint y: 203, distance: 10.0
click at [444, 203] on div "$29,371.00" at bounding box center [426, 202] width 85 height 6
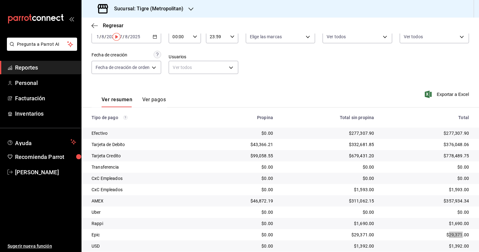
scroll to position [0, 0]
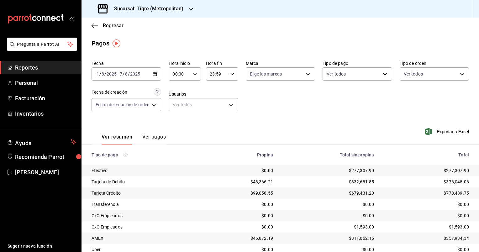
click at [155, 74] on icon "button" at bounding box center [155, 74] width 4 height 4
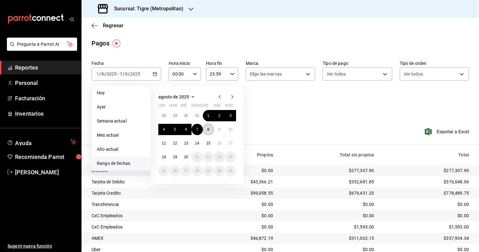
click at [208, 131] on abbr "8" at bounding box center [208, 129] width 2 height 4
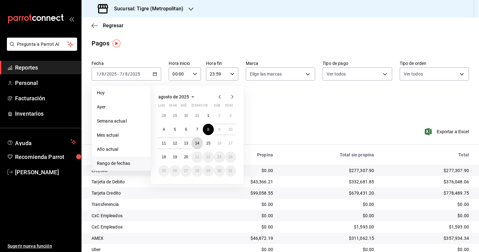
click at [199, 142] on abbr "14" at bounding box center [197, 143] width 4 height 4
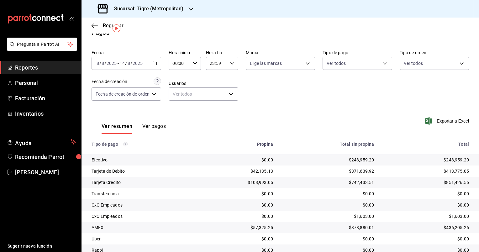
scroll to position [70, 0]
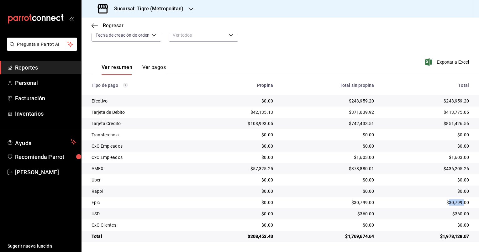
drag, startPoint x: 456, startPoint y: 201, endPoint x: 445, endPoint y: 201, distance: 11.3
click at [445, 201] on div "$30,799.00" at bounding box center [426, 202] width 85 height 6
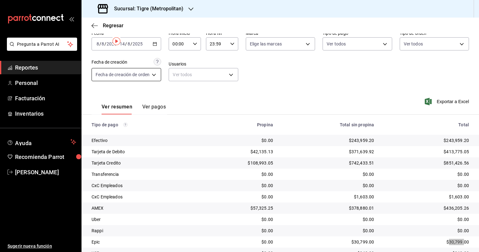
scroll to position [0, 0]
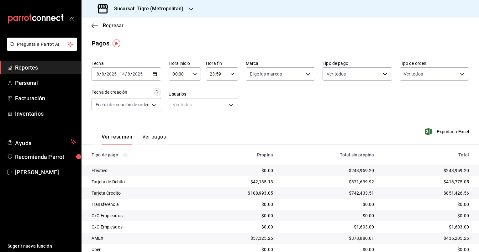
click at [157, 72] on icon "button" at bounding box center [155, 74] width 4 height 4
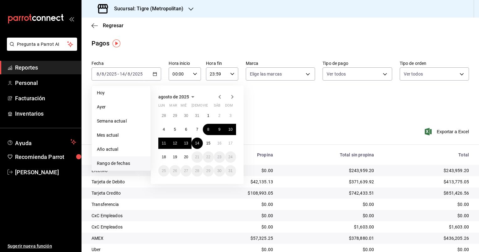
click at [218, 96] on icon "button" at bounding box center [220, 97] width 8 height 8
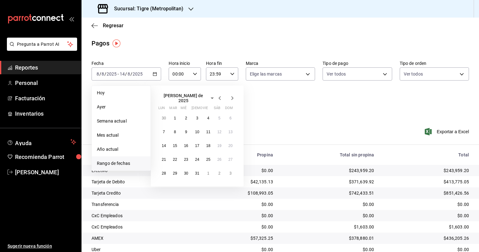
click at [219, 96] on icon "button" at bounding box center [219, 98] width 2 height 4
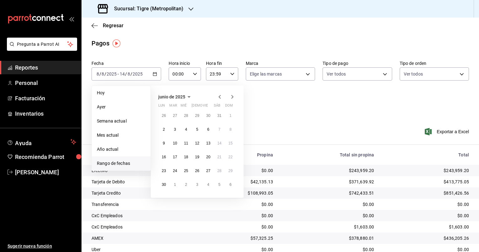
click at [219, 96] on icon "button" at bounding box center [219, 97] width 2 height 4
click at [211, 144] on button "16" at bounding box center [208, 143] width 11 height 11
click at [199, 155] on abbr "22" at bounding box center [197, 157] width 4 height 4
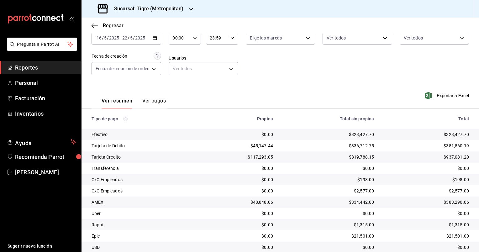
scroll to position [63, 0]
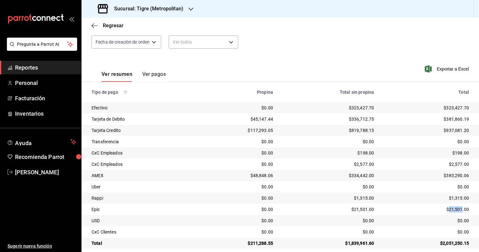
drag, startPoint x: 458, startPoint y: 210, endPoint x: 444, endPoint y: 210, distance: 14.1
click at [444, 210] on div "$21,501.00" at bounding box center [426, 209] width 85 height 6
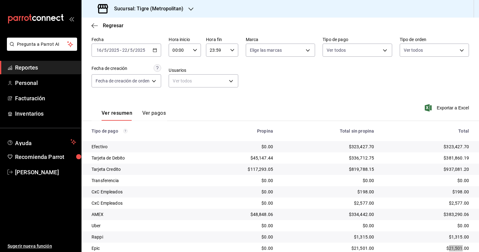
scroll to position [0, 0]
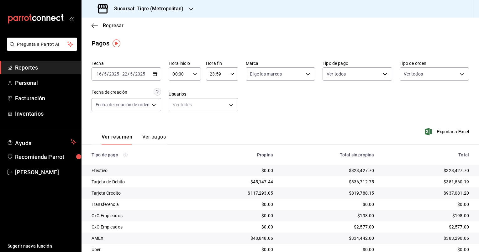
click at [156, 75] on icon "button" at bounding box center [155, 74] width 4 height 4
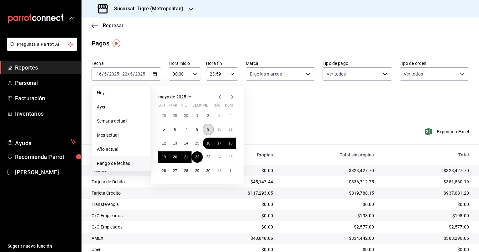
click at [209, 130] on abbr "9" at bounding box center [208, 129] width 2 height 4
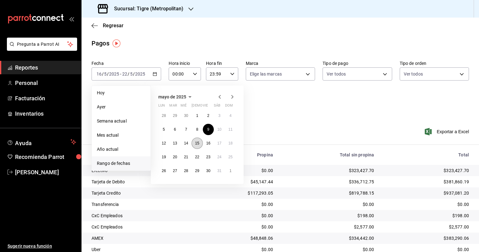
click at [194, 142] on button "15" at bounding box center [196, 143] width 11 height 11
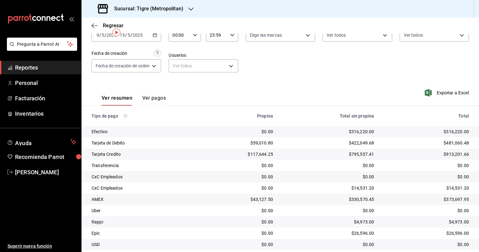
scroll to position [70, 0]
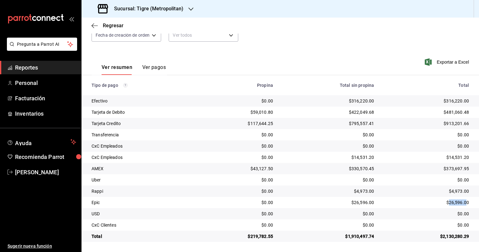
drag, startPoint x: 456, startPoint y: 203, endPoint x: 444, endPoint y: 204, distance: 12.0
click at [444, 204] on div "$26,596.00" at bounding box center [426, 202] width 85 height 6
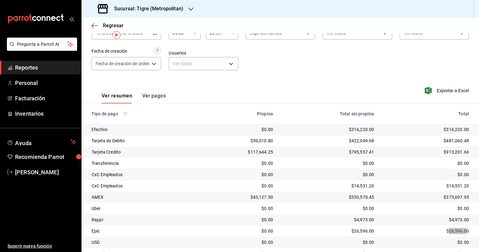
scroll to position [7, 0]
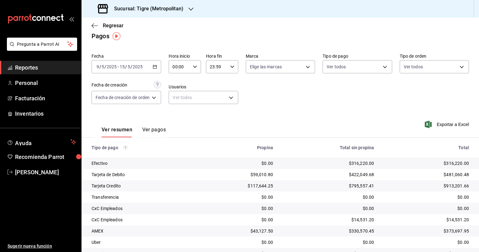
click at [151, 67] on div "2025-05-09 9 / 5 / 2025 - 2025-05-15 15 / 5 / 2025" at bounding box center [126, 66] width 70 height 13
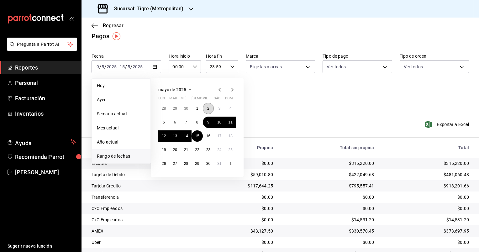
click at [206, 108] on button "2" at bounding box center [208, 108] width 11 height 11
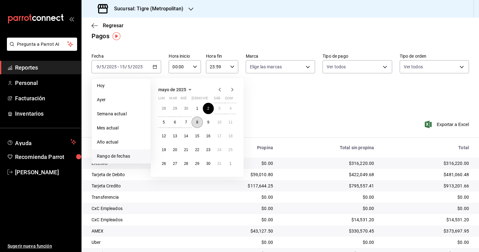
click at [198, 119] on button "8" at bounding box center [196, 122] width 11 height 11
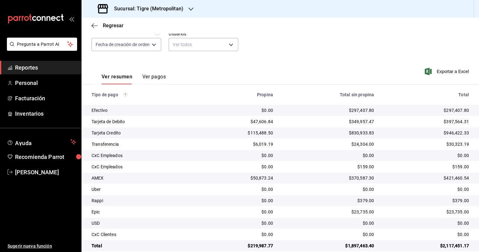
scroll to position [70, 0]
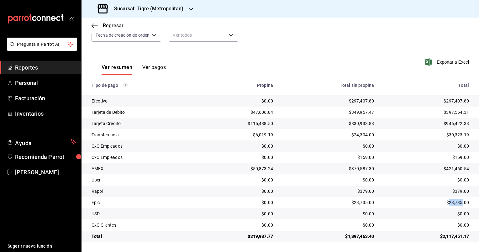
drag, startPoint x: 457, startPoint y: 202, endPoint x: 444, endPoint y: 203, distance: 13.2
click at [444, 203] on div "$23,735.00" at bounding box center [426, 202] width 85 height 6
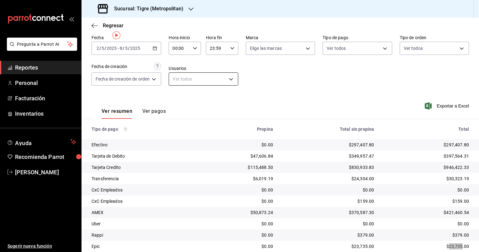
scroll to position [7, 0]
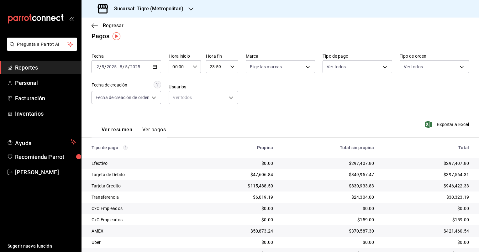
click at [155, 68] on icon "button" at bounding box center [155, 67] width 4 height 4
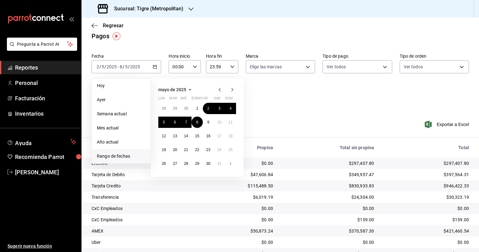
click at [220, 89] on icon "button" at bounding box center [220, 90] width 8 height 8
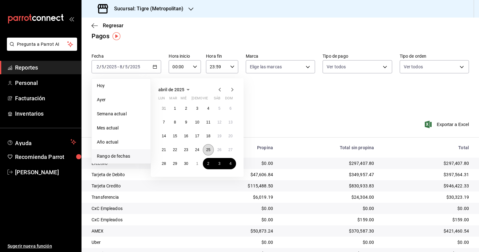
click at [209, 150] on abbr "25" at bounding box center [208, 150] width 4 height 4
click at [197, 161] on abbr "1" at bounding box center [197, 163] width 2 height 4
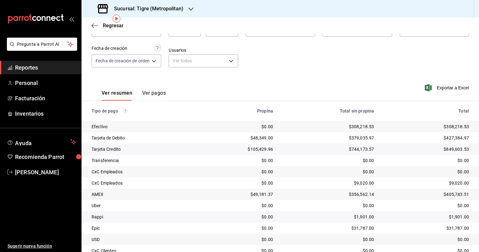
scroll to position [70, 0]
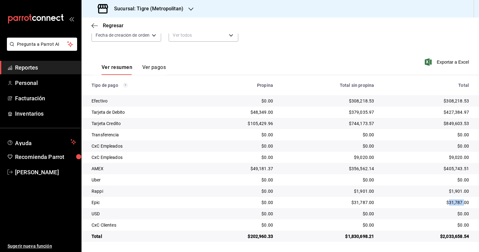
drag, startPoint x: 459, startPoint y: 203, endPoint x: 445, endPoint y: 204, distance: 14.1
click at [445, 204] on div "$31,787.00" at bounding box center [426, 202] width 85 height 6
click at [249, 124] on div "$105,429.96" at bounding box center [238, 123] width 70 height 6
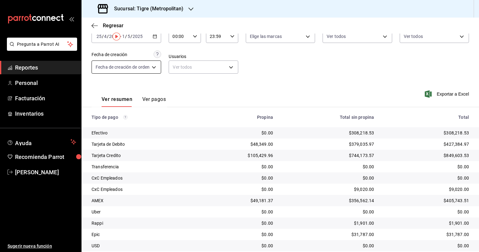
scroll to position [0, 0]
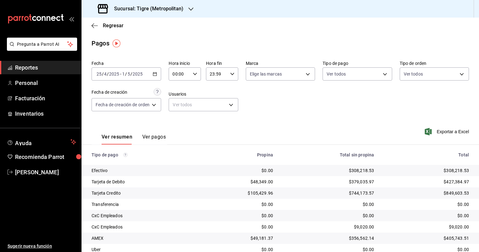
click at [155, 76] on div "2025-04-25 25 / 4 / 2025 - 2025-05-01 1 / 5 / 2025" at bounding box center [126, 73] width 70 height 13
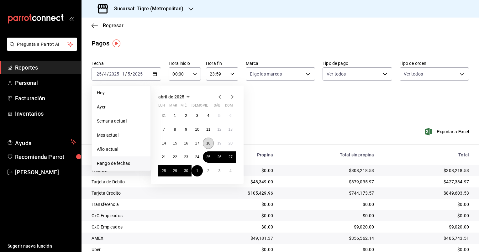
drag, startPoint x: 206, startPoint y: 142, endPoint x: 206, endPoint y: 145, distance: 3.1
click at [207, 142] on abbr "18" at bounding box center [208, 143] width 4 height 4
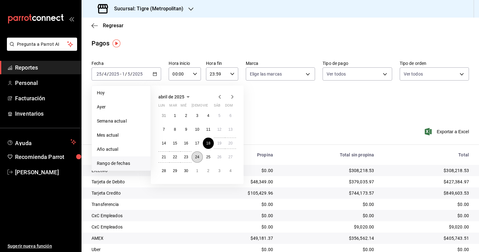
click at [198, 154] on button "24" at bounding box center [196, 156] width 11 height 11
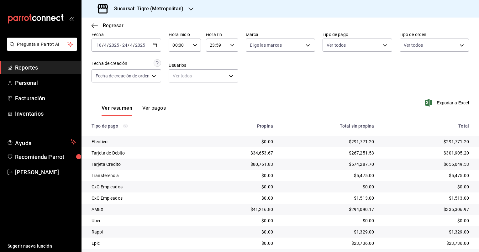
scroll to position [63, 0]
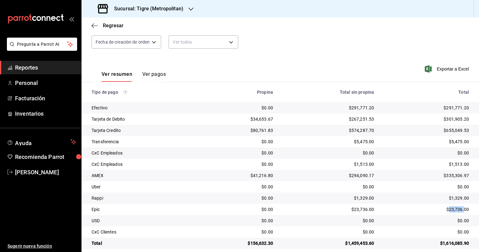
drag, startPoint x: 460, startPoint y: 207, endPoint x: 444, endPoint y: 207, distance: 16.3
click at [443, 207] on div "$23,736.00" at bounding box center [426, 209] width 85 height 6
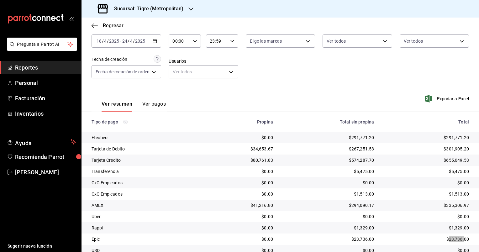
scroll to position [0, 0]
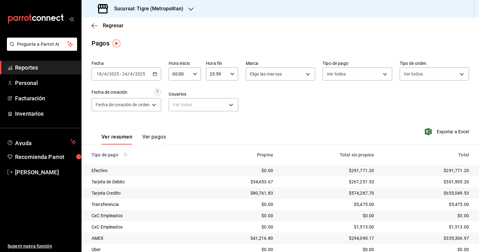
click at [154, 74] on icon "button" at bounding box center [155, 74] width 4 height 4
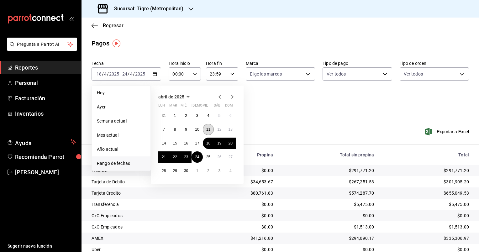
click at [210, 130] on abbr "11" at bounding box center [208, 129] width 4 height 4
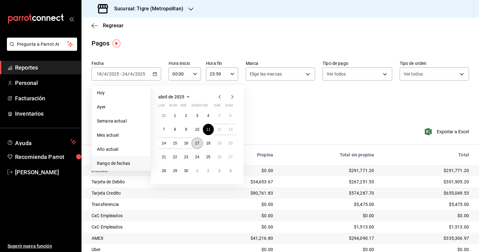
click at [198, 140] on button "17" at bounding box center [196, 143] width 11 height 11
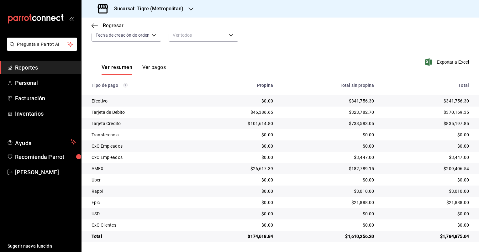
scroll to position [70, 0]
drag, startPoint x: 460, startPoint y: 201, endPoint x: 445, endPoint y: 203, distance: 15.1
click at [445, 203] on div "$21,888.00" at bounding box center [426, 202] width 85 height 6
click at [445, 202] on div "$21,888.00" at bounding box center [426, 202] width 85 height 6
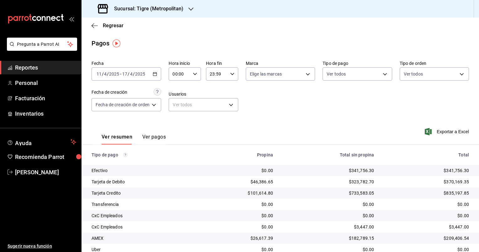
click at [159, 70] on div "2025-04-11 11 / 4 / 2025 - 2025-04-17 17 / 4 / 2025" at bounding box center [126, 73] width 70 height 13
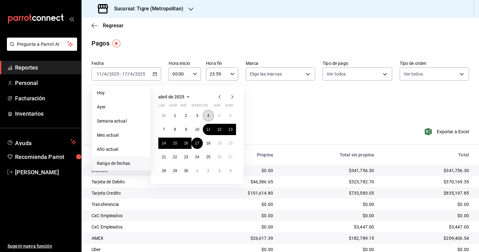
click at [206, 114] on button "4" at bounding box center [208, 115] width 11 height 11
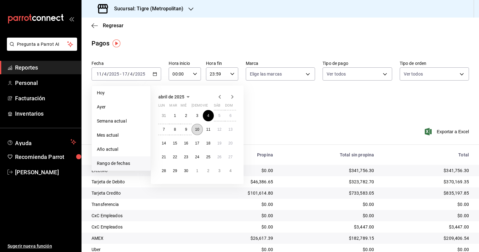
click at [197, 128] on abbr "10" at bounding box center [197, 129] width 4 height 4
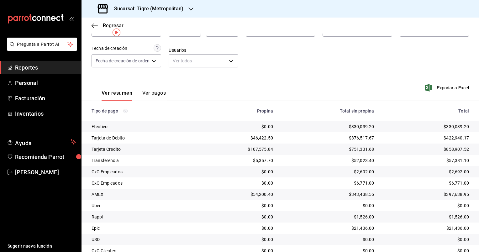
scroll to position [70, 0]
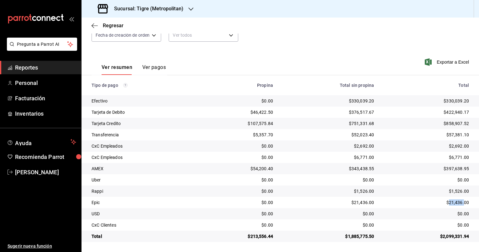
drag, startPoint x: 458, startPoint y: 204, endPoint x: 445, endPoint y: 201, distance: 13.8
click at [445, 201] on div "$21,436.00" at bounding box center [426, 202] width 85 height 6
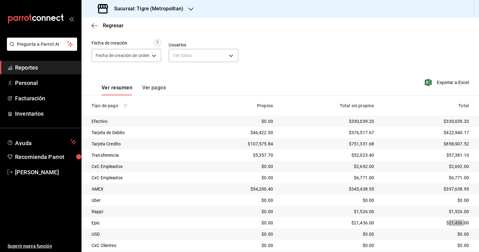
scroll to position [39, 0]
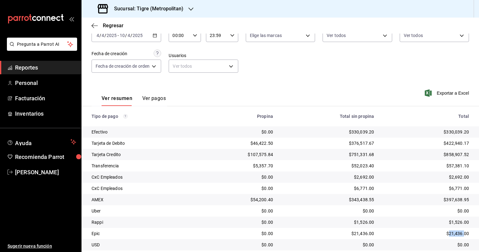
click at [152, 33] on div "Regresar" at bounding box center [279, 26] width 397 height 16
click at [156, 39] on div "2025-04-04 4 / 4 / 2025 - 2025-04-10 10 / 4 / 2025" at bounding box center [126, 35] width 70 height 13
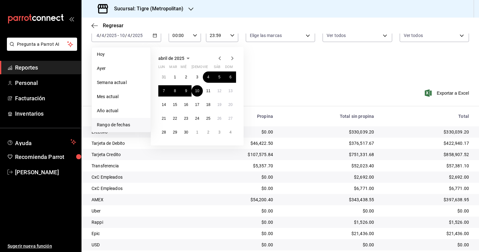
click at [220, 56] on icon "button" at bounding box center [220, 59] width 8 height 8
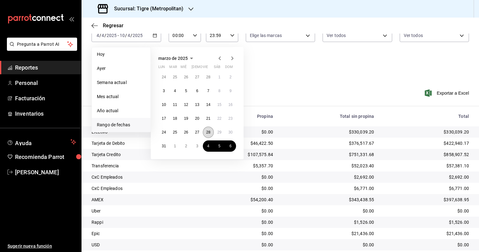
click at [209, 133] on abbr "28" at bounding box center [208, 132] width 4 height 4
click at [195, 144] on button "3" at bounding box center [196, 145] width 11 height 11
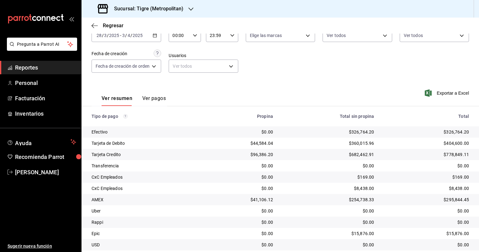
scroll to position [70, 0]
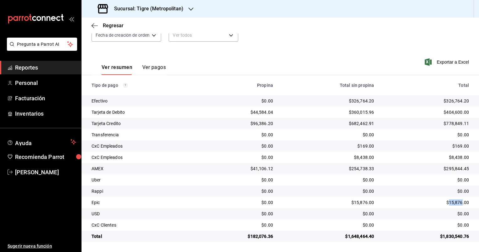
drag, startPoint x: 457, startPoint y: 202, endPoint x: 445, endPoint y: 201, distance: 12.9
click at [445, 201] on div "$15,876.00" at bounding box center [426, 202] width 85 height 6
click at [430, 103] on div "$326,764.20" at bounding box center [426, 101] width 85 height 6
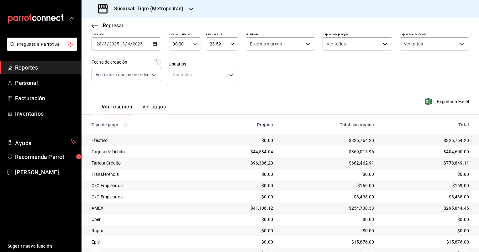
scroll to position [0, 0]
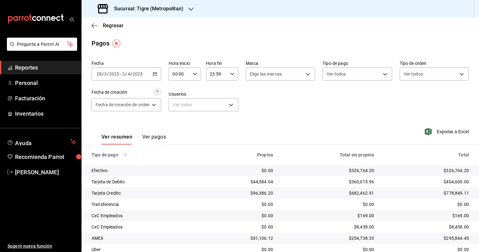
click at [156, 69] on div "2025-03-28 28 / 3 / 2025 - 2025-04-03 3 / 4 / 2025" at bounding box center [126, 73] width 70 height 13
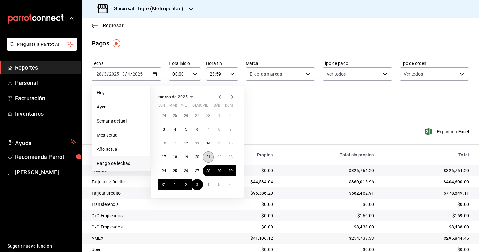
click at [209, 160] on button "21" at bounding box center [208, 156] width 11 height 11
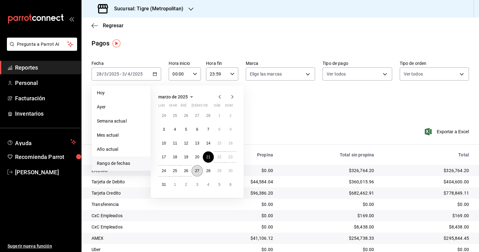
click at [199, 169] on button "27" at bounding box center [196, 170] width 11 height 11
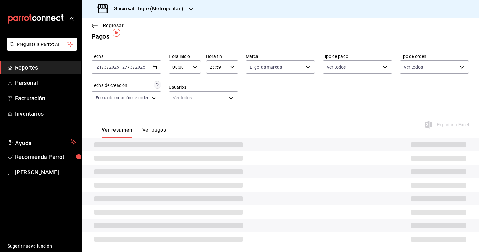
scroll to position [11, 0]
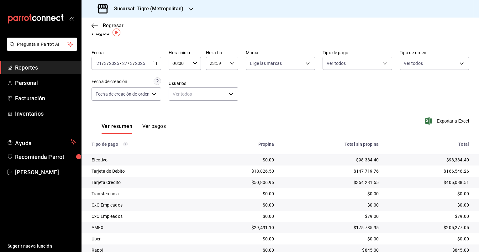
click at [154, 59] on div "2025-03-21 21 / 3 / 2025 - 2025-03-27 27 / 3 / 2025" at bounding box center [126, 63] width 70 height 13
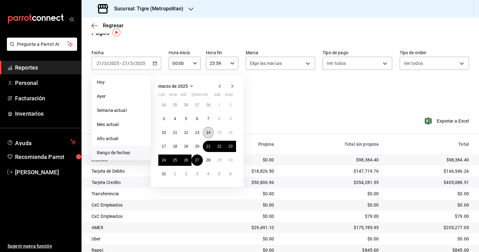
click at [208, 131] on abbr "14" at bounding box center [208, 132] width 4 height 4
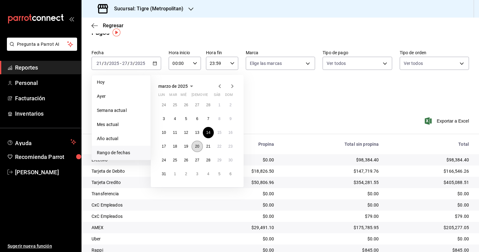
click at [200, 144] on button "20" at bounding box center [196, 146] width 11 height 11
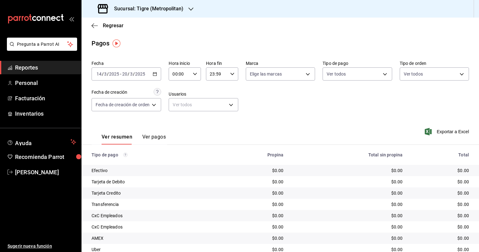
click at [190, 11] on icon "button" at bounding box center [190, 9] width 5 height 5
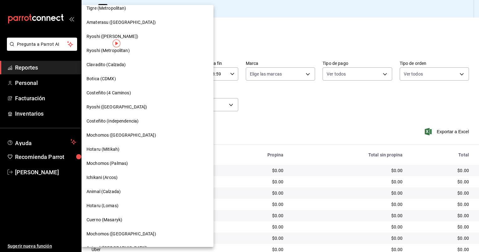
scroll to position [94, 0]
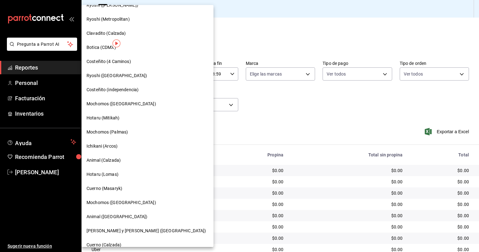
click at [130, 229] on span "[PERSON_NAME] y [PERSON_NAME] ([GEOGRAPHIC_DATA])" at bounding box center [145, 230] width 119 height 7
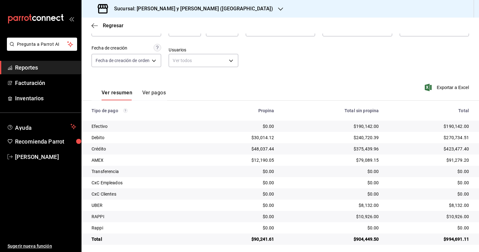
scroll to position [47, 0]
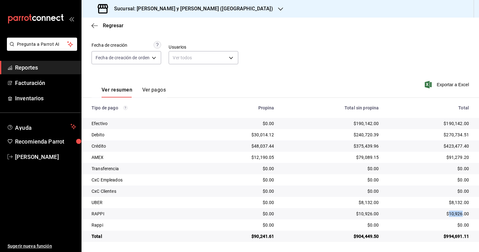
drag, startPoint x: 457, startPoint y: 211, endPoint x: 444, endPoint y: 208, distance: 13.4
click at [444, 208] on td "$10,926.00" at bounding box center [430, 213] width 95 height 11
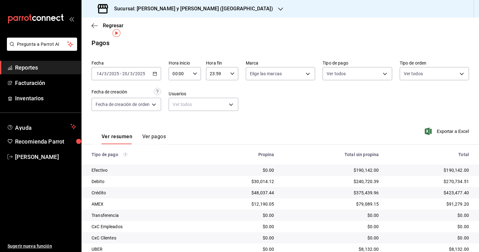
scroll to position [0, 0]
click at [158, 75] on div "2025-03-14 14 / 3 / 2025 - 2025-03-20 20 / 3 / 2025" at bounding box center [126, 73] width 70 height 13
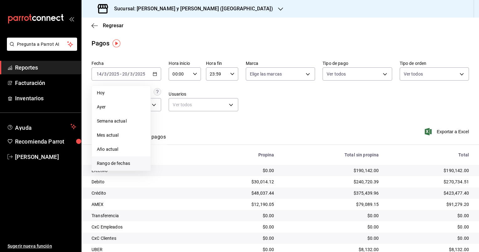
click at [123, 164] on span "Rango de fechas" at bounding box center [121, 163] width 49 height 7
click at [220, 99] on icon "button" at bounding box center [220, 97] width 8 height 8
click at [219, 99] on icon "button" at bounding box center [220, 98] width 8 height 8
click at [219, 99] on icon "button" at bounding box center [220, 97] width 8 height 8
click at [219, 97] on icon "button" at bounding box center [219, 97] width 2 height 4
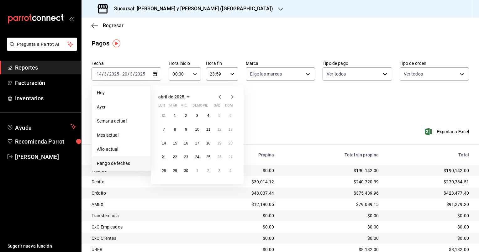
click at [219, 97] on icon "button" at bounding box center [219, 97] width 2 height 4
click at [235, 97] on icon "button" at bounding box center [232, 97] width 8 height 8
click at [219, 95] on icon "button" at bounding box center [220, 97] width 8 height 8
click at [209, 158] on abbr "21" at bounding box center [208, 157] width 4 height 4
click at [199, 170] on abbr "27" at bounding box center [197, 171] width 4 height 4
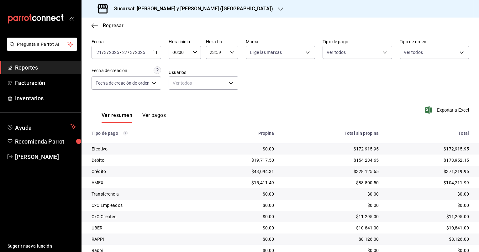
scroll to position [47, 0]
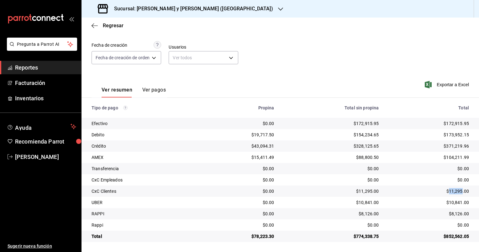
drag, startPoint x: 457, startPoint y: 192, endPoint x: 445, endPoint y: 189, distance: 13.2
click at [445, 189] on div "$11,295.00" at bounding box center [428, 191] width 80 height 6
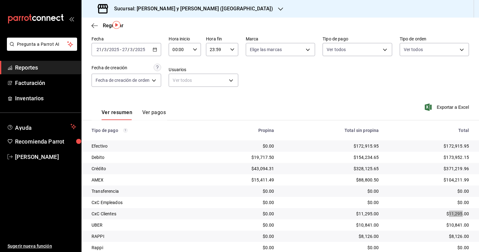
scroll to position [0, 0]
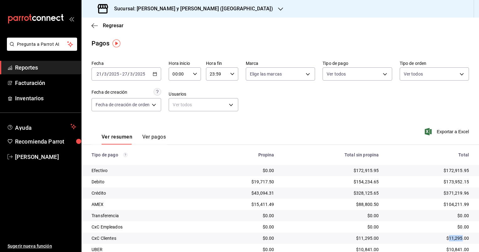
click at [155, 74] on icon "button" at bounding box center [155, 74] width 4 height 4
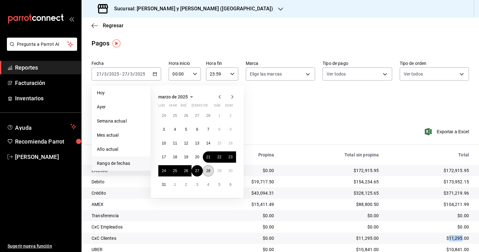
click at [208, 168] on button "28" at bounding box center [208, 170] width 11 height 11
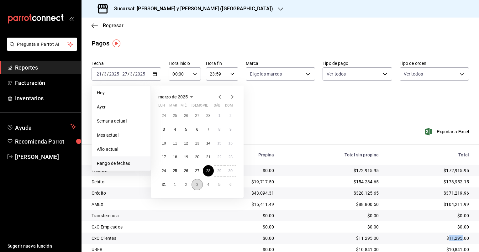
click at [200, 182] on button "3" at bounding box center [196, 184] width 11 height 11
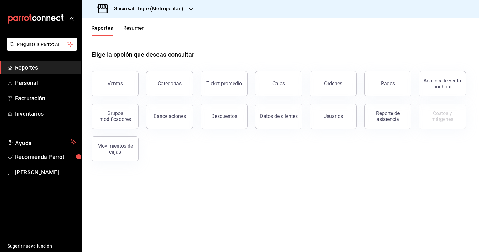
click at [392, 82] on div "Pagos" at bounding box center [388, 84] width 14 height 6
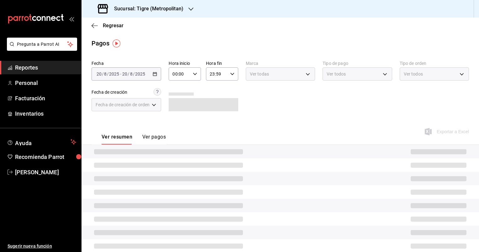
click at [172, 74] on input "00:00" at bounding box center [180, 74] width 22 height 13
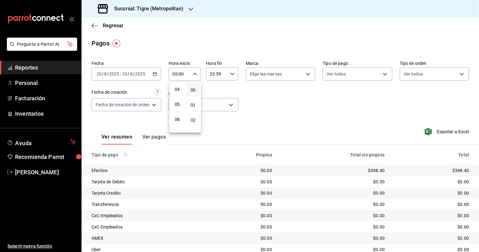
scroll to position [31, 0]
click at [176, 121] on span "04" at bounding box center [177, 118] width 6 height 5
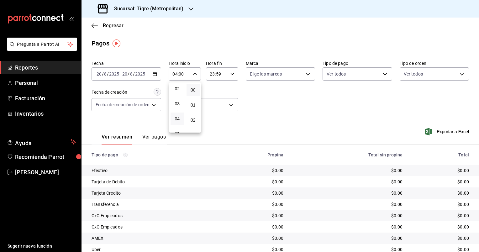
scroll to position [63, 0]
click at [173, 104] on button "05" at bounding box center [176, 102] width 13 height 13
type input "05:00"
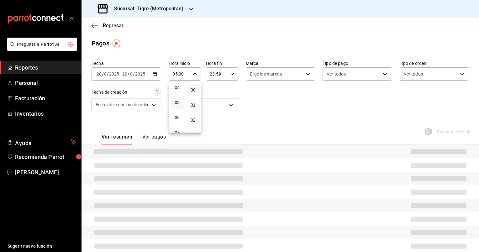
click at [214, 74] on div at bounding box center [239, 126] width 479 height 252
click at [214, 76] on input "23:59" at bounding box center [217, 74] width 22 height 13
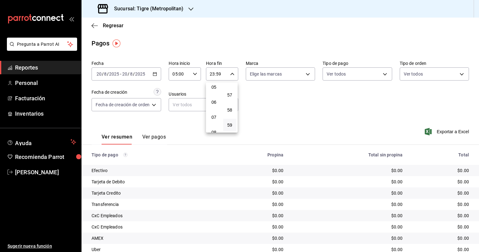
scroll to position [35, 0]
click at [215, 115] on span "04" at bounding box center [214, 115] width 6 height 5
type input "04:59"
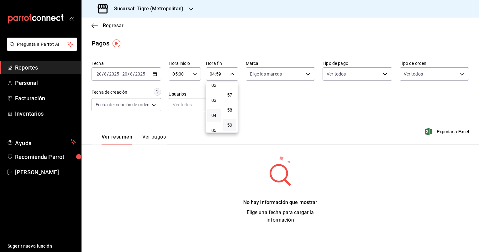
click at [290, 114] on div at bounding box center [239, 126] width 479 height 252
click at [155, 75] on icon "button" at bounding box center [155, 74] width 4 height 4
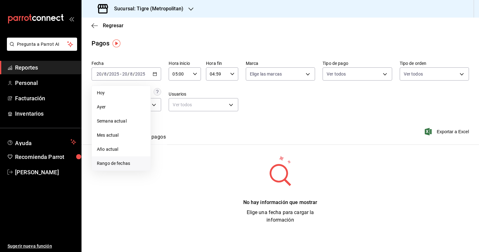
click at [126, 163] on span "Rango de fechas" at bounding box center [121, 163] width 49 height 7
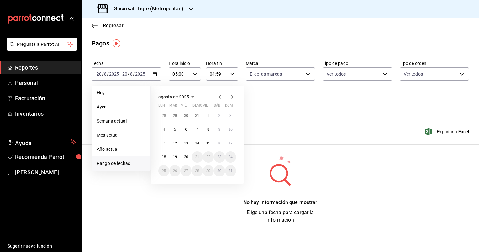
click at [217, 97] on icon "button" at bounding box center [220, 97] width 8 height 8
click at [221, 96] on icon "button" at bounding box center [220, 97] width 8 height 8
click at [223, 95] on div at bounding box center [226, 97] width 20 height 8
click at [222, 96] on icon "button" at bounding box center [220, 97] width 8 height 8
click at [212, 158] on button "23" at bounding box center [208, 156] width 11 height 11
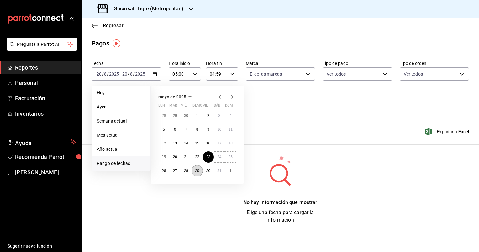
click at [197, 170] on abbr "29" at bounding box center [197, 171] width 4 height 4
type input "00:00"
type input "23:59"
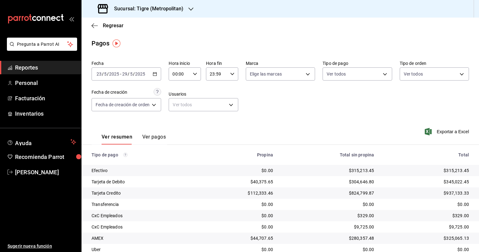
click at [172, 77] on input "00:00" at bounding box center [180, 74] width 22 height 13
click at [179, 103] on span "05" at bounding box center [177, 102] width 6 height 5
type input "05:00"
click at [225, 94] on div at bounding box center [239, 126] width 479 height 252
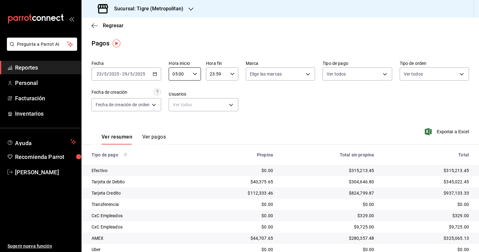
click at [212, 76] on input "23:59" at bounding box center [217, 74] width 22 height 13
click at [216, 118] on span "04" at bounding box center [214, 115] width 6 height 5
type input "04:59"
click at [313, 112] on div at bounding box center [239, 126] width 479 height 252
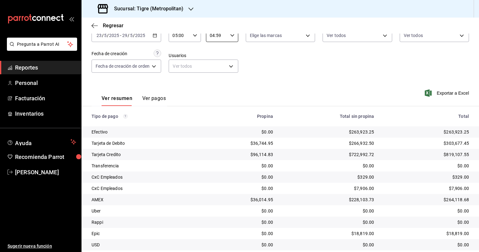
scroll to position [7, 0]
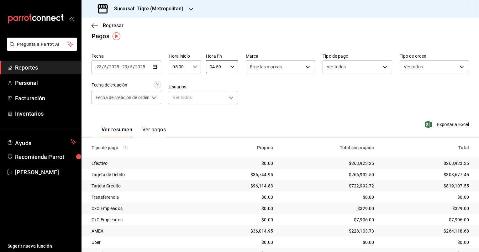
click at [157, 67] on icon "button" at bounding box center [155, 67] width 4 height 4
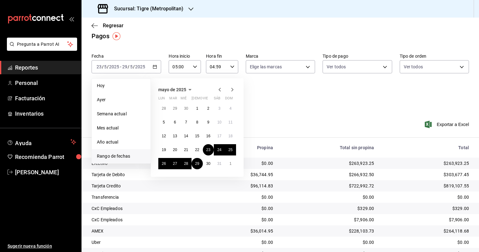
click at [232, 90] on icon "button" at bounding box center [232, 90] width 2 height 4
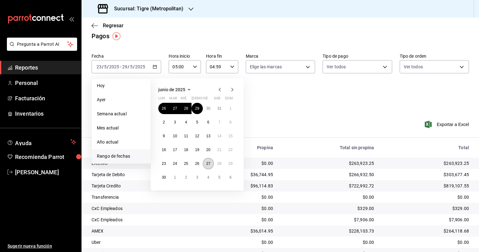
click at [206, 166] on button "27" at bounding box center [208, 163] width 11 height 11
click at [196, 177] on abbr "3" at bounding box center [197, 177] width 2 height 4
type input "00:00"
type input "23:59"
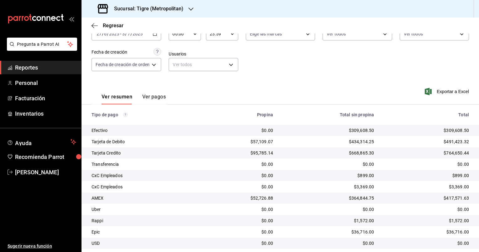
scroll to position [70, 0]
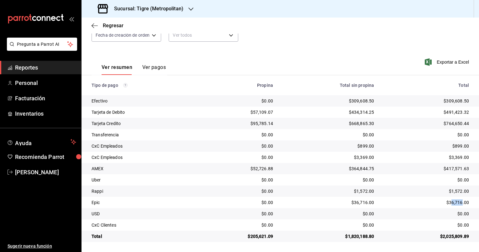
drag, startPoint x: 457, startPoint y: 202, endPoint x: 445, endPoint y: 204, distance: 12.2
click at [445, 204] on div "$36,716.00" at bounding box center [426, 202] width 85 height 6
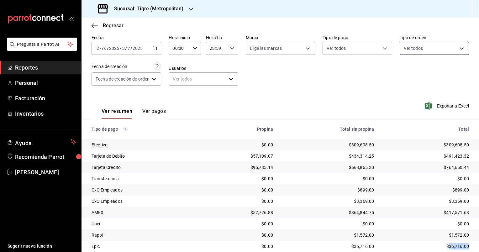
scroll to position [0, 0]
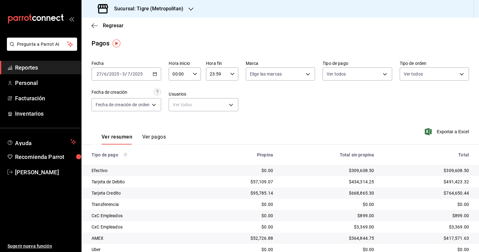
click at [174, 73] on input "00:00" at bounding box center [180, 74] width 22 height 13
click at [179, 105] on span "05" at bounding box center [177, 102] width 6 height 5
type input "05:00"
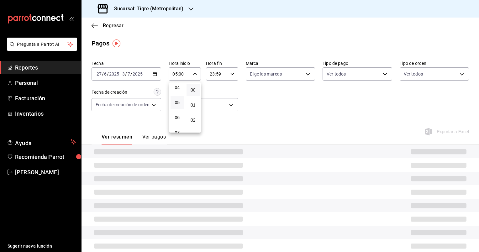
click at [212, 74] on div at bounding box center [239, 126] width 479 height 252
click at [212, 75] on input "23:59" at bounding box center [217, 74] width 22 height 13
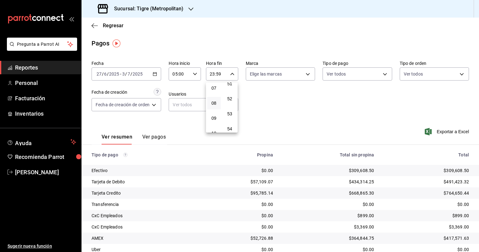
scroll to position [66, 0]
click at [212, 86] on span "04" at bounding box center [214, 83] width 6 height 5
type input "04:59"
click at [422, 201] on div at bounding box center [239, 126] width 479 height 252
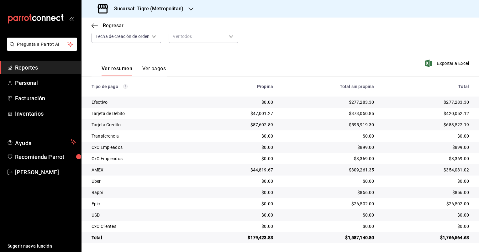
scroll to position [70, 0]
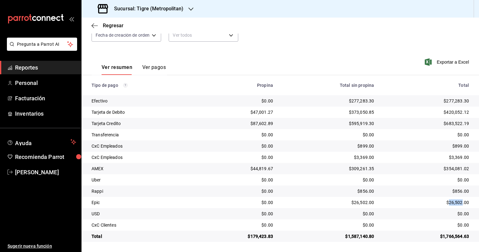
drag, startPoint x: 458, startPoint y: 202, endPoint x: 444, endPoint y: 203, distance: 14.5
click at [444, 203] on div "$26,502.00" at bounding box center [426, 202] width 85 height 6
copy div "26,502"
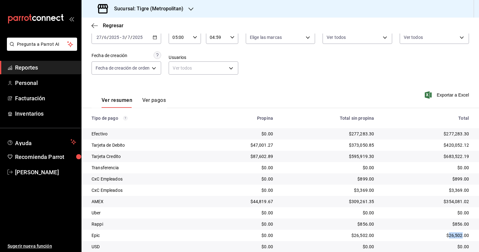
scroll to position [0, 0]
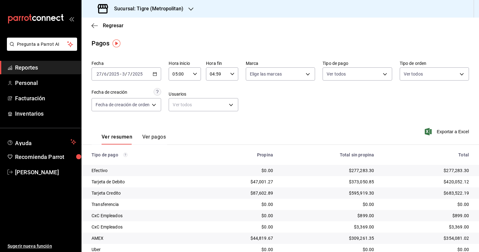
click at [188, 11] on icon "button" at bounding box center [190, 9] width 5 height 5
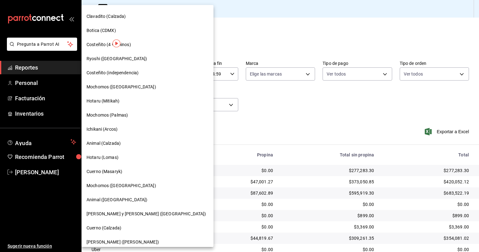
scroll to position [125, 0]
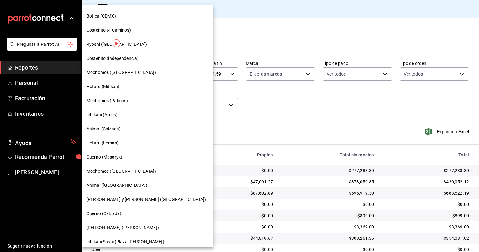
click at [130, 197] on span "[PERSON_NAME] y [PERSON_NAME] ([GEOGRAPHIC_DATA])" at bounding box center [145, 199] width 119 height 7
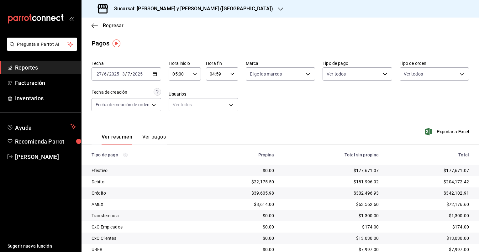
click at [165, 214] on td "Transferencia" at bounding box center [141, 215] width 120 height 11
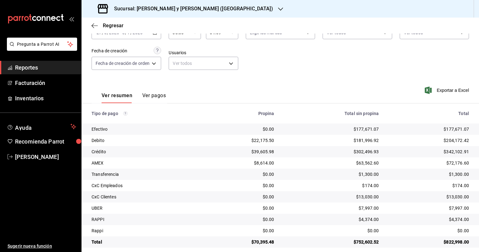
scroll to position [47, 0]
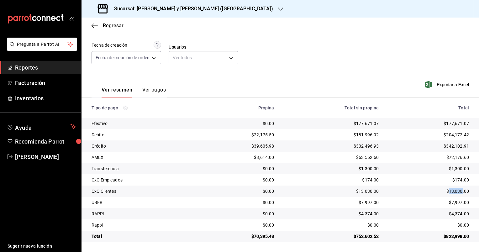
drag, startPoint x: 458, startPoint y: 191, endPoint x: 444, endPoint y: 186, distance: 14.6
click at [444, 186] on td "$13,030.00" at bounding box center [430, 190] width 95 height 11
copy div "13,030"
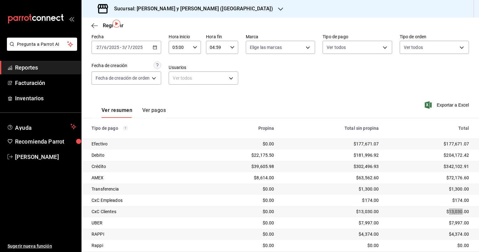
scroll to position [16, 0]
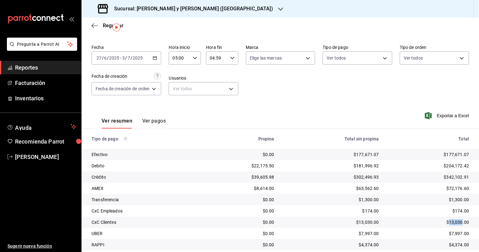
click at [157, 57] on \(Stroke\) "button" at bounding box center [155, 57] width 4 height 3
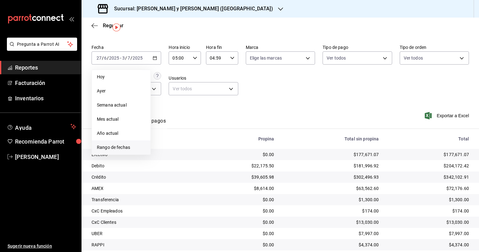
click at [125, 148] on span "Rango de fechas" at bounding box center [121, 147] width 49 height 7
click at [221, 81] on icon "button" at bounding box center [220, 81] width 8 height 8
click at [221, 80] on icon "button" at bounding box center [220, 81] width 8 height 8
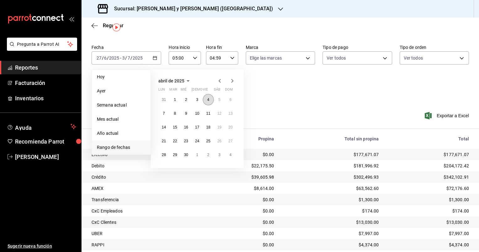
click at [207, 101] on abbr "4" at bounding box center [208, 99] width 2 height 4
click at [199, 115] on button "10" at bounding box center [196, 113] width 11 height 11
type input "00:00"
type input "23:59"
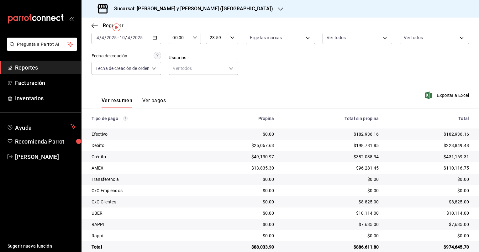
scroll to position [47, 0]
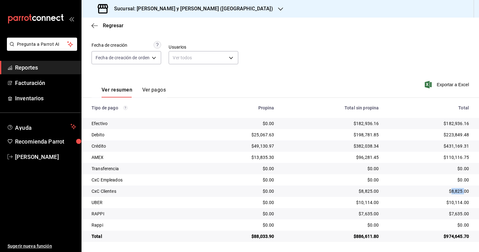
drag, startPoint x: 460, startPoint y: 190, endPoint x: 446, endPoint y: 189, distance: 13.8
click at [446, 189] on div "$8,825.00" at bounding box center [428, 191] width 80 height 6
copy div "8,825."
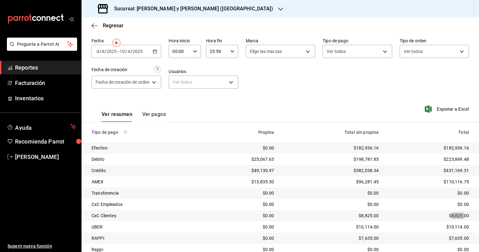
scroll to position [0, 0]
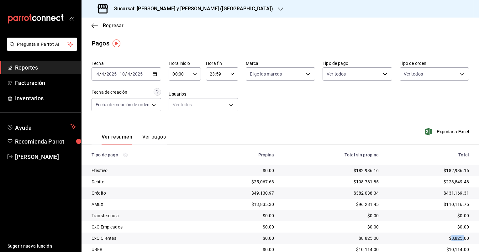
click at [157, 72] on icon "button" at bounding box center [155, 74] width 4 height 4
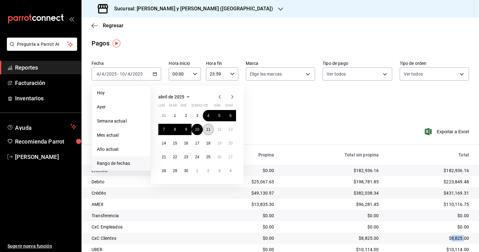
click at [209, 128] on abbr "11" at bounding box center [208, 129] width 4 height 4
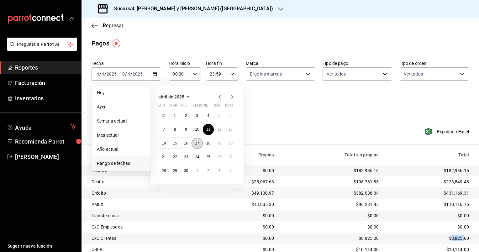
click at [197, 141] on abbr "17" at bounding box center [197, 143] width 4 height 4
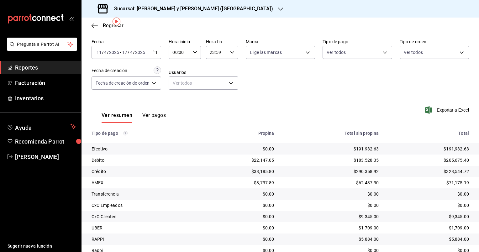
scroll to position [47, 0]
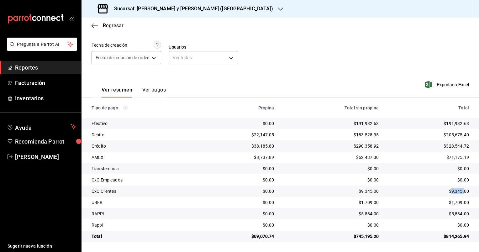
drag, startPoint x: 459, startPoint y: 191, endPoint x: 447, endPoint y: 187, distance: 12.0
click at [447, 187] on td "$9,345.00" at bounding box center [430, 190] width 95 height 11
copy div "9,345."
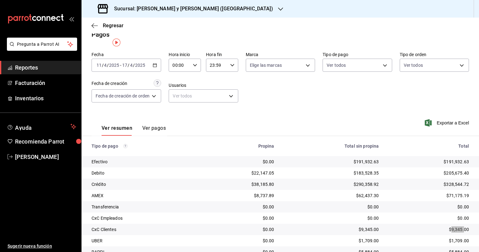
scroll to position [0, 0]
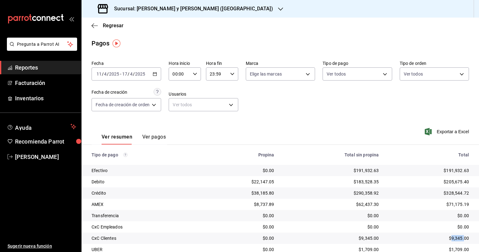
click at [155, 72] on icon "button" at bounding box center [155, 74] width 4 height 4
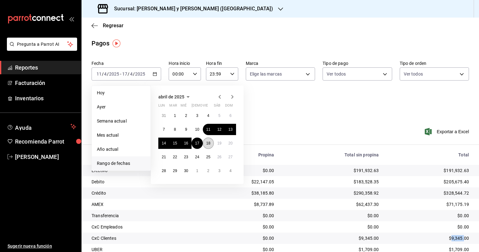
click at [210, 142] on abbr "18" at bounding box center [208, 143] width 4 height 4
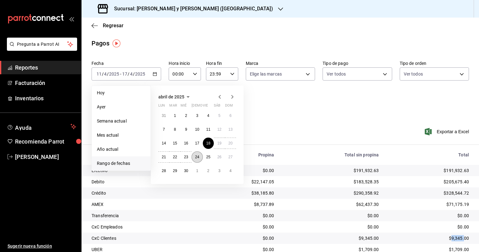
click at [195, 155] on abbr "24" at bounding box center [197, 157] width 4 height 4
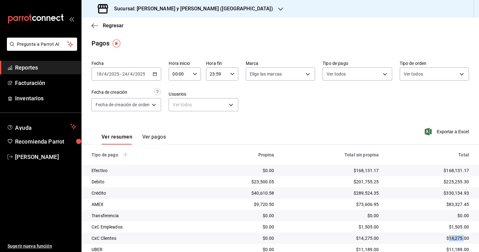
drag, startPoint x: 459, startPoint y: 238, endPoint x: 445, endPoint y: 237, distance: 13.8
click at [445, 237] on div "$14,275.00" at bounding box center [428, 238] width 80 height 6
copy div "14,275."
click at [159, 77] on div "[DATE] [DATE] - [DATE] [DATE]" at bounding box center [126, 73] width 70 height 13
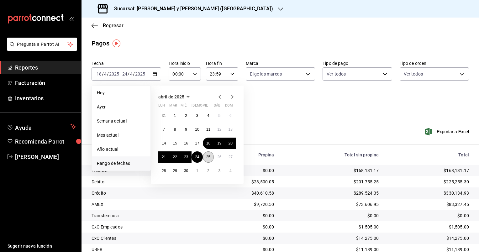
click at [206, 157] on abbr "25" at bounding box center [208, 157] width 4 height 4
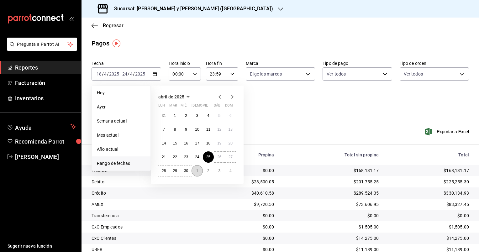
click at [195, 169] on button "1" at bounding box center [196, 170] width 11 height 11
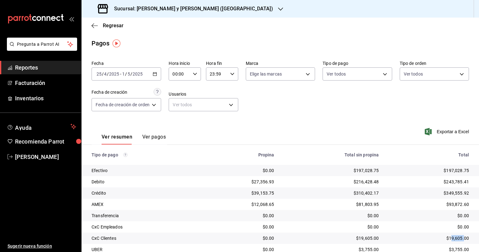
drag, startPoint x: 460, startPoint y: 236, endPoint x: 445, endPoint y: 234, distance: 14.5
click at [445, 234] on td "$19,605.00" at bounding box center [430, 237] width 95 height 11
drag, startPoint x: 445, startPoint y: 234, endPoint x: 451, endPoint y: 237, distance: 6.2
click at [451, 237] on div "$19,605.00" at bounding box center [428, 238] width 80 height 6
click at [455, 238] on div "$19,605.00" at bounding box center [428, 238] width 80 height 6
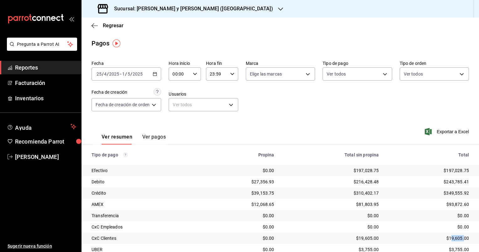
click at [457, 238] on div "$19,605.00" at bounding box center [428, 238] width 80 height 6
drag, startPoint x: 457, startPoint y: 237, endPoint x: 444, endPoint y: 234, distance: 13.4
click at [444, 234] on td "$19,605.00" at bounding box center [430, 237] width 95 height 11
copy div "19,605"
click at [154, 74] on \(Stroke\) "button" at bounding box center [155, 73] width 4 height 3
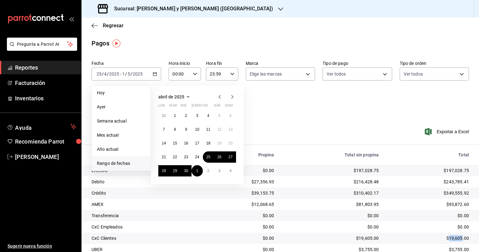
click at [232, 98] on icon "button" at bounding box center [232, 97] width 2 height 4
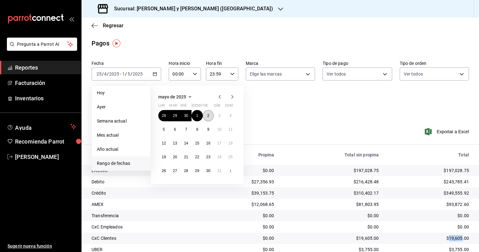
click at [204, 116] on button "2" at bounding box center [208, 115] width 11 height 11
click at [194, 128] on button "8" at bounding box center [196, 129] width 11 height 11
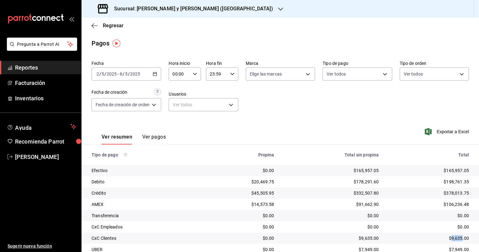
drag, startPoint x: 458, startPoint y: 236, endPoint x: 446, endPoint y: 233, distance: 11.9
click at [446, 233] on td "$9,635.00" at bounding box center [430, 237] width 95 height 11
copy div "9,635"
click at [158, 72] on div "[DATE] [DATE] - [DATE] [DATE]" at bounding box center [126, 73] width 70 height 13
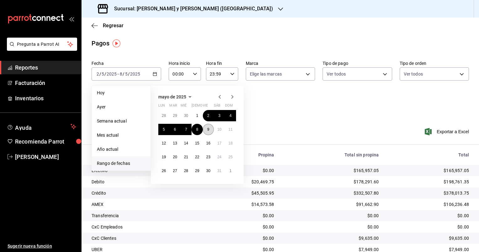
click at [204, 128] on button "9" at bounding box center [208, 129] width 11 height 11
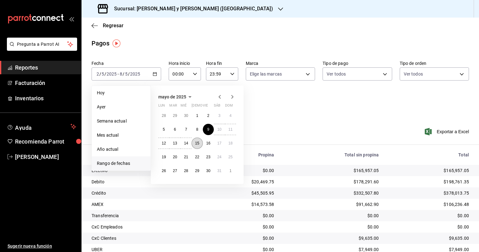
click at [197, 139] on button "15" at bounding box center [196, 143] width 11 height 11
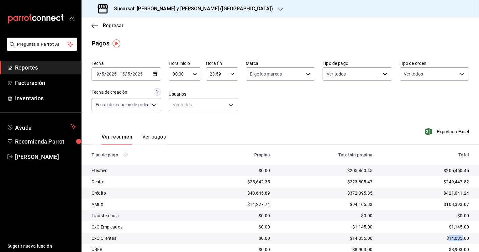
drag, startPoint x: 457, startPoint y: 237, endPoint x: 445, endPoint y: 237, distance: 12.6
click at [445, 237] on div "$14,035.00" at bounding box center [426, 238] width 86 height 6
copy div "14,035"
click at [156, 75] on icon "button" at bounding box center [155, 74] width 4 height 4
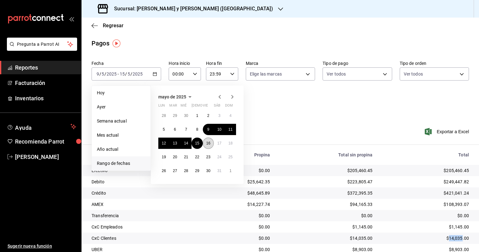
click at [205, 145] on button "16" at bounding box center [208, 143] width 11 height 11
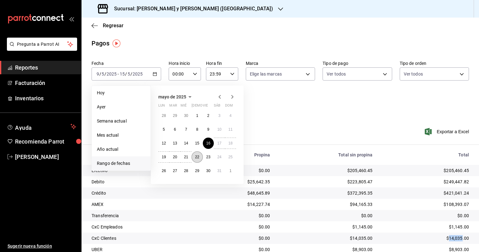
click at [195, 157] on abbr "22" at bounding box center [197, 157] width 4 height 4
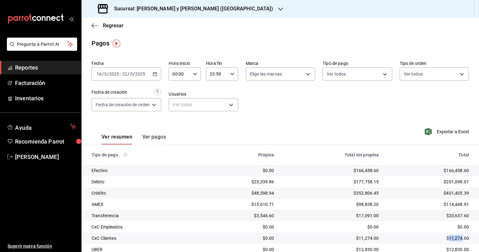
drag, startPoint x: 456, startPoint y: 238, endPoint x: 445, endPoint y: 233, distance: 12.8
click at [445, 233] on td "$11,274.00" at bounding box center [430, 237] width 95 height 11
copy div "11,274"
click at [155, 73] on icon "button" at bounding box center [155, 74] width 4 height 4
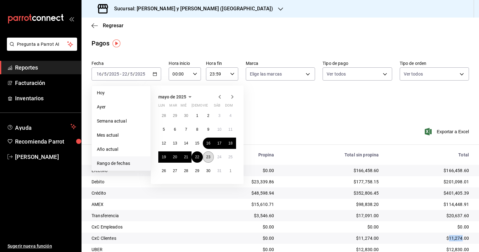
click at [206, 159] on button "23" at bounding box center [208, 156] width 11 height 11
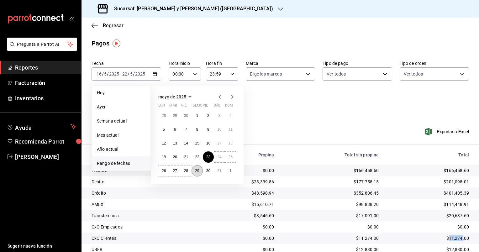
click at [199, 171] on abbr "29" at bounding box center [197, 171] width 4 height 4
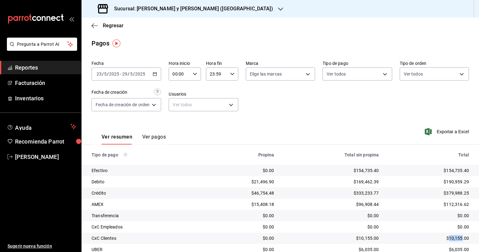
drag, startPoint x: 457, startPoint y: 240, endPoint x: 444, endPoint y: 234, distance: 14.4
click at [444, 234] on td "$10,155.00" at bounding box center [430, 237] width 95 height 11
copy div "10,155"
click at [158, 72] on div "[DATE] [DATE] - [DATE] [DATE]" at bounding box center [126, 73] width 70 height 13
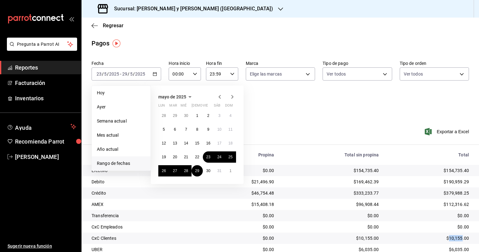
click at [232, 96] on icon "button" at bounding box center [232, 97] width 8 height 8
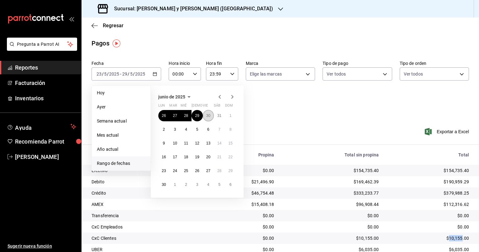
click at [206, 115] on abbr "30" at bounding box center [208, 115] width 4 height 4
click at [232, 97] on icon "button" at bounding box center [232, 97] width 8 height 8
click at [198, 127] on button "5" at bounding box center [196, 129] width 11 height 11
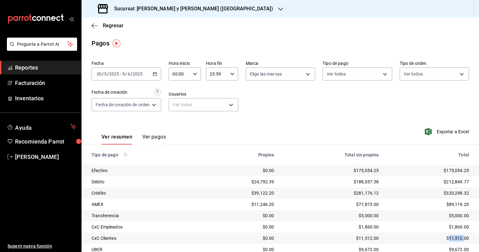
drag, startPoint x: 448, startPoint y: 237, endPoint x: 444, endPoint y: 237, distance: 4.4
click at [444, 237] on div "$11,512.00" at bounding box center [428, 238] width 80 height 6
click at [155, 85] on div "Fecha [DATE] [DATE] - [DATE] [DATE] Hora inicio 00:00 Hora inicio Hora fin 23:5…" at bounding box center [279, 88] width 377 height 61
click at [156, 74] on icon "button" at bounding box center [155, 74] width 4 height 4
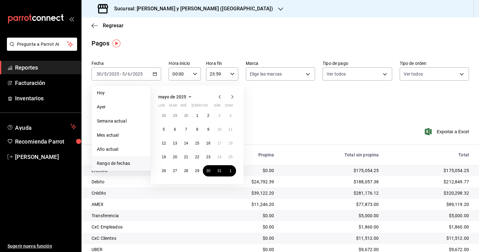
click at [232, 95] on icon "button" at bounding box center [232, 97] width 8 height 8
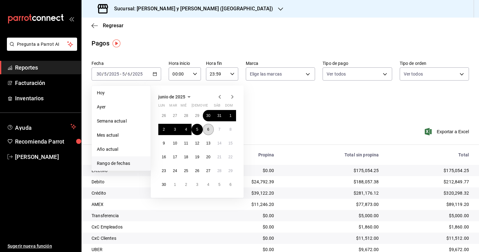
click at [206, 131] on button "6" at bounding box center [208, 129] width 11 height 11
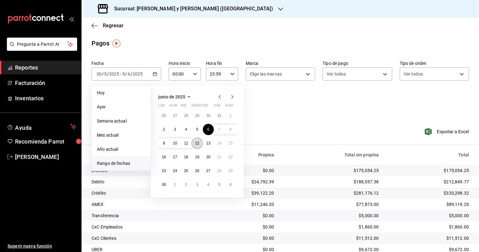
click at [197, 140] on button "12" at bounding box center [196, 143] width 11 height 11
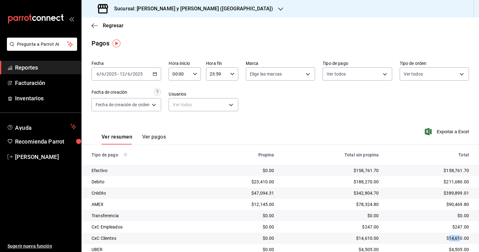
drag, startPoint x: 456, startPoint y: 238, endPoint x: 444, endPoint y: 236, distance: 12.5
click at [444, 236] on div "$14,610.00" at bounding box center [428, 238] width 80 height 6
drag, startPoint x: 444, startPoint y: 236, endPoint x: 462, endPoint y: 237, distance: 18.2
click at [462, 237] on div "$14,610.00" at bounding box center [428, 238] width 80 height 6
drag, startPoint x: 456, startPoint y: 238, endPoint x: 443, endPoint y: 237, distance: 13.2
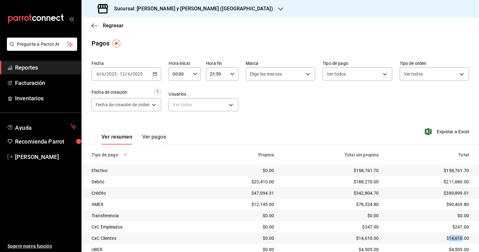
click at [443, 237] on div "$14,610.00" at bounding box center [428, 238] width 80 height 6
click at [155, 73] on icon "button" at bounding box center [155, 74] width 4 height 4
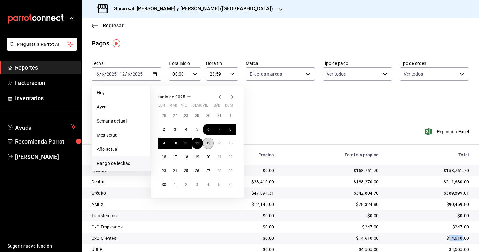
click at [212, 143] on button "13" at bounding box center [208, 143] width 11 height 11
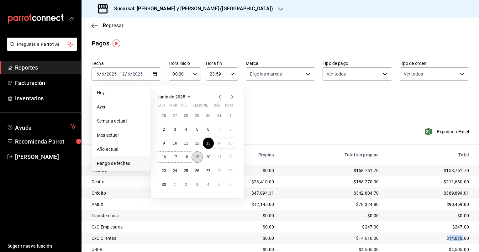
click at [195, 156] on abbr "19" at bounding box center [197, 157] width 4 height 4
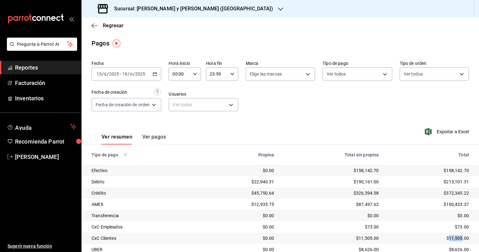
drag, startPoint x: 457, startPoint y: 238, endPoint x: 445, endPoint y: 234, distance: 13.0
click at [445, 234] on td "$11,505.00" at bounding box center [430, 237] width 95 height 11
click at [158, 76] on div "[DATE] [DATE] - [DATE] [DATE]" at bounding box center [126, 73] width 70 height 13
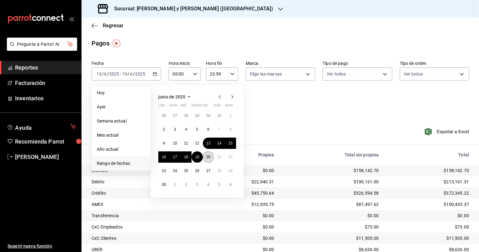
click at [210, 156] on button "20" at bounding box center [208, 156] width 11 height 11
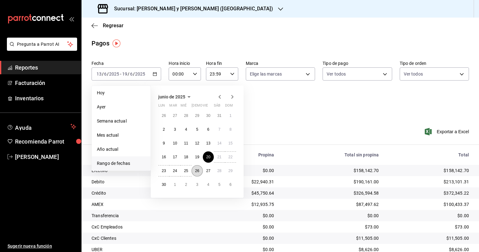
click at [197, 170] on abbr "26" at bounding box center [197, 171] width 4 height 4
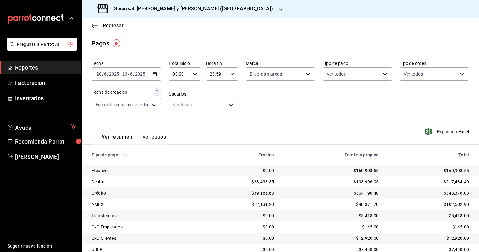
click at [457, 240] on div "$12,920.00" at bounding box center [428, 238] width 80 height 6
click at [457, 239] on div "$12,920.00" at bounding box center [428, 238] width 80 height 6
click at [455, 238] on div "$12,920.00" at bounding box center [428, 238] width 80 height 6
click at [458, 238] on div "$12,920.00" at bounding box center [428, 238] width 80 height 6
drag, startPoint x: 458, startPoint y: 238, endPoint x: 447, endPoint y: 238, distance: 10.3
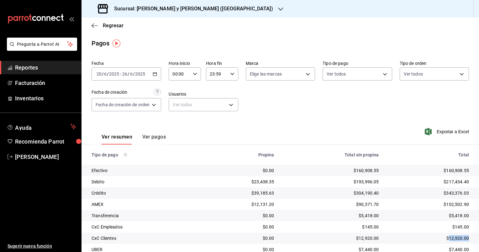
click at [447, 238] on div "$12,920.00" at bounding box center [428, 238] width 80 height 6
click at [155, 77] on div "[DATE] [DATE] - [DATE] [DATE]" at bounding box center [126, 73] width 70 height 13
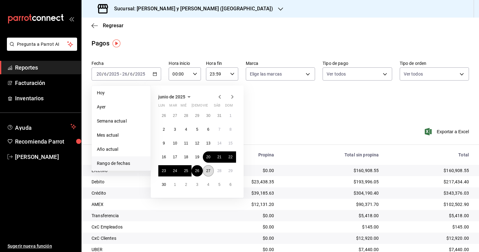
click at [209, 169] on abbr "27" at bounding box center [208, 171] width 4 height 4
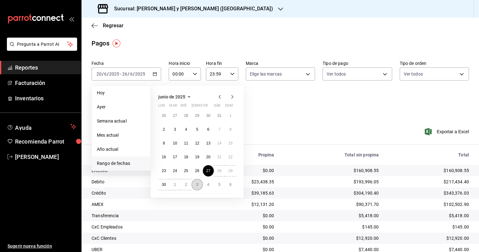
click at [196, 182] on abbr "3" at bounding box center [197, 184] width 2 height 4
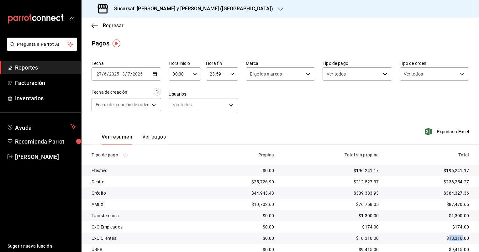
drag, startPoint x: 457, startPoint y: 237, endPoint x: 444, endPoint y: 238, distance: 13.5
click at [444, 238] on div "$18,310.00" at bounding box center [428, 238] width 80 height 6
click at [158, 74] on div "[DATE] [DATE] - [DATE] [DATE]" at bounding box center [126, 73] width 70 height 13
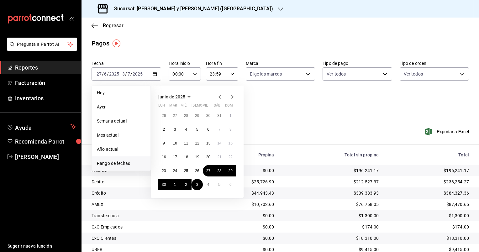
click at [232, 96] on icon "button" at bounding box center [232, 97] width 2 height 4
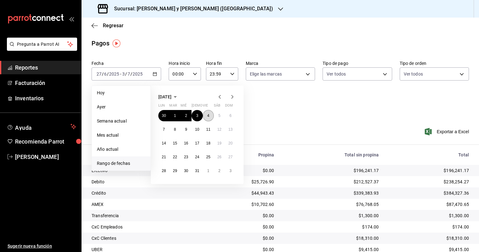
click at [210, 114] on button "4" at bounding box center [208, 115] width 11 height 11
click at [197, 128] on abbr "10" at bounding box center [197, 129] width 4 height 4
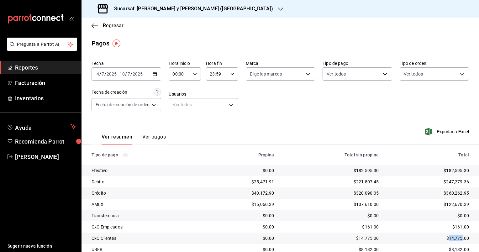
drag, startPoint x: 457, startPoint y: 238, endPoint x: 445, endPoint y: 234, distance: 13.3
click at [445, 234] on td "$14,775.00" at bounding box center [430, 237] width 95 height 11
click at [157, 74] on icon "button" at bounding box center [155, 74] width 4 height 4
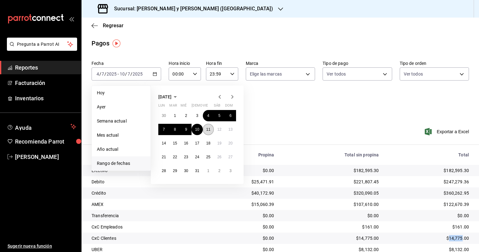
click at [210, 129] on button "11" at bounding box center [208, 129] width 11 height 11
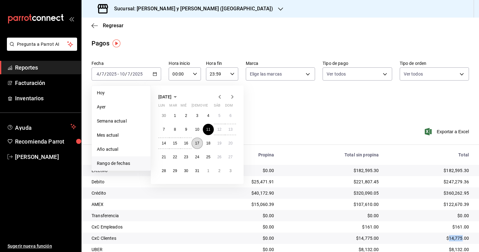
click at [192, 142] on button "17" at bounding box center [196, 143] width 11 height 11
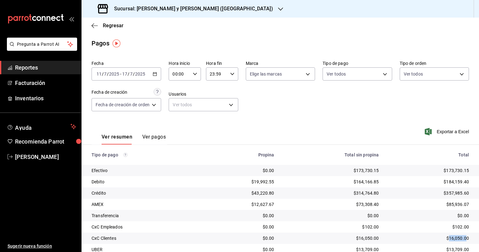
drag, startPoint x: 459, startPoint y: 239, endPoint x: 445, endPoint y: 240, distance: 13.8
click at [445, 240] on div "$16,050.00" at bounding box center [428, 238] width 80 height 6
click at [157, 76] on icon "button" at bounding box center [155, 74] width 4 height 4
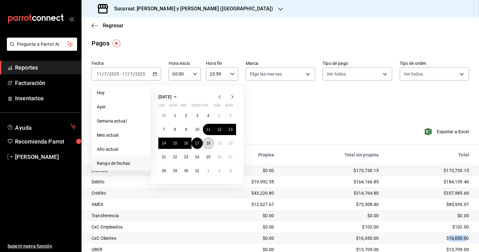
click at [209, 145] on button "18" at bounding box center [208, 143] width 11 height 11
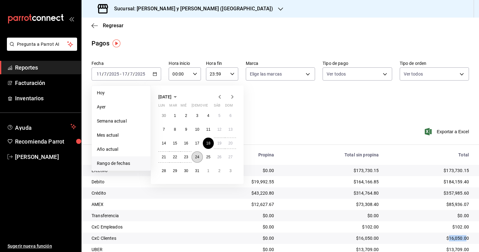
click at [199, 157] on abbr "24" at bounding box center [197, 157] width 4 height 4
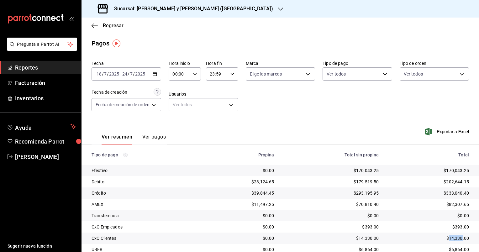
drag, startPoint x: 458, startPoint y: 237, endPoint x: 444, endPoint y: 237, distance: 14.4
click at [444, 237] on div "$14,330.00" at bounding box center [428, 238] width 80 height 6
click at [154, 72] on icon "button" at bounding box center [155, 74] width 4 height 4
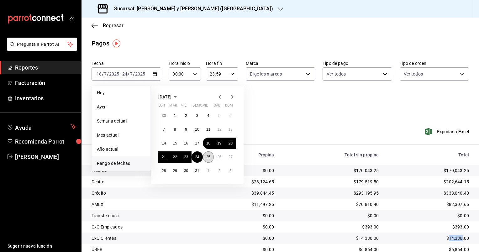
click at [206, 156] on button "25" at bounding box center [208, 156] width 11 height 11
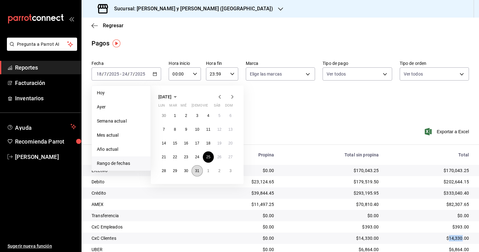
click at [193, 169] on button "31" at bounding box center [196, 170] width 11 height 11
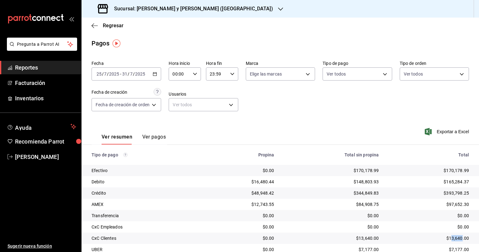
drag, startPoint x: 456, startPoint y: 238, endPoint x: 445, endPoint y: 237, distance: 10.4
click at [445, 237] on div "$13,640.00" at bounding box center [428, 238] width 80 height 6
drag, startPoint x: 445, startPoint y: 237, endPoint x: 455, endPoint y: 239, distance: 9.5
click at [455, 239] on div "$13,640.00" at bounding box center [428, 238] width 80 height 6
click at [457, 238] on div "$13,640.00" at bounding box center [428, 238] width 80 height 6
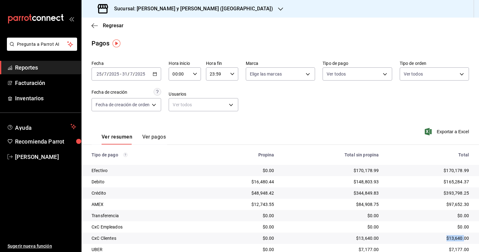
drag, startPoint x: 458, startPoint y: 237, endPoint x: 441, endPoint y: 238, distance: 17.3
click at [441, 238] on div "$13,640.00" at bounding box center [428, 238] width 80 height 6
click at [154, 73] on icon "button" at bounding box center [155, 74] width 4 height 4
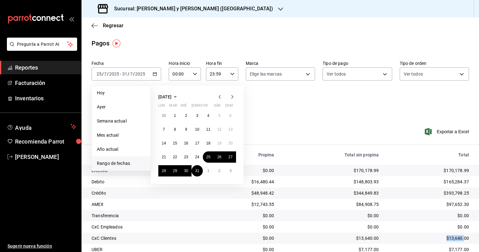
click at [230, 98] on icon "button" at bounding box center [232, 97] width 8 height 8
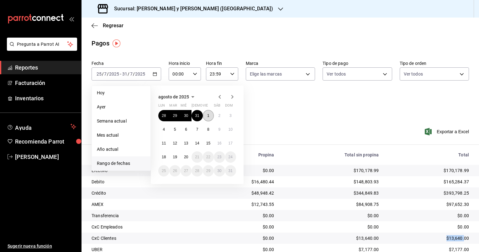
click at [207, 115] on abbr "1" at bounding box center [208, 115] width 2 height 4
click at [195, 129] on button "7" at bounding box center [196, 129] width 11 height 11
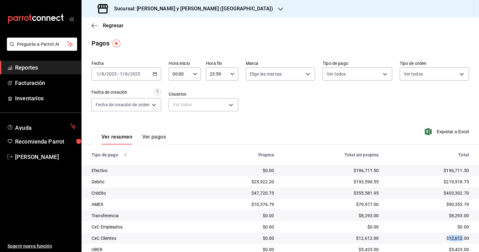
drag, startPoint x: 457, startPoint y: 237, endPoint x: 444, endPoint y: 237, distance: 13.5
click at [444, 237] on div "$12,612.00" at bounding box center [428, 238] width 80 height 6
click at [154, 73] on icon "button" at bounding box center [155, 74] width 4 height 4
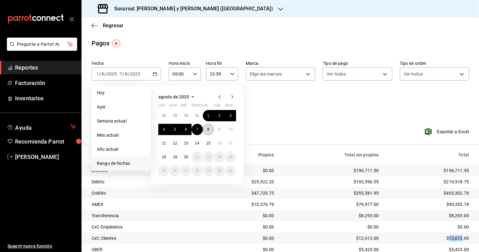
click at [209, 125] on button "8" at bounding box center [208, 129] width 11 height 11
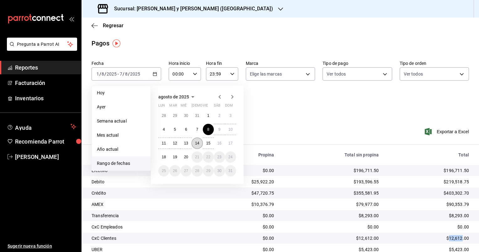
click at [195, 143] on abbr "14" at bounding box center [197, 143] width 4 height 4
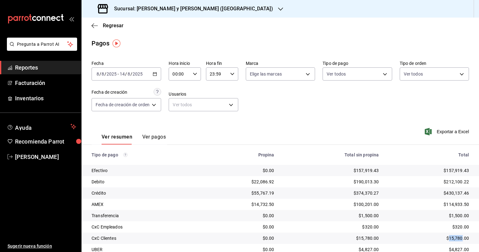
drag, startPoint x: 457, startPoint y: 239, endPoint x: 445, endPoint y: 241, distance: 12.4
click at [445, 241] on div "$15,780.00" at bounding box center [428, 238] width 80 height 6
click at [157, 73] on icon "button" at bounding box center [155, 74] width 4 height 4
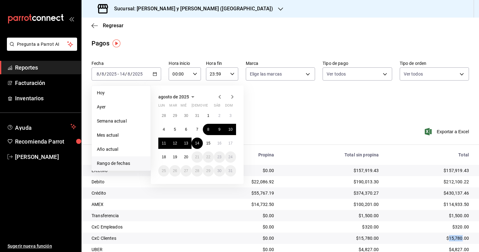
click at [221, 95] on icon "button" at bounding box center [219, 97] width 2 height 4
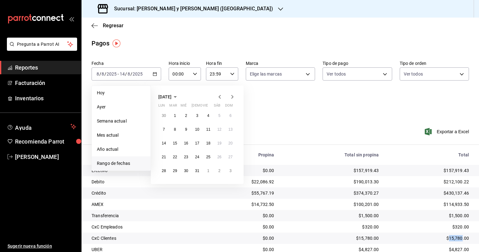
click at [221, 95] on icon "button" at bounding box center [219, 97] width 2 height 4
click at [221, 96] on icon "button" at bounding box center [220, 97] width 8 height 8
click at [209, 117] on button "2" at bounding box center [208, 115] width 11 height 11
click at [199, 128] on button "8" at bounding box center [196, 129] width 11 height 11
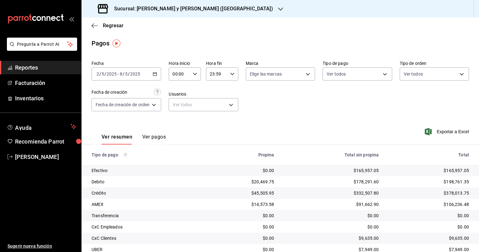
scroll to position [31, 0]
